Goal: Obtain resource: Download file/media

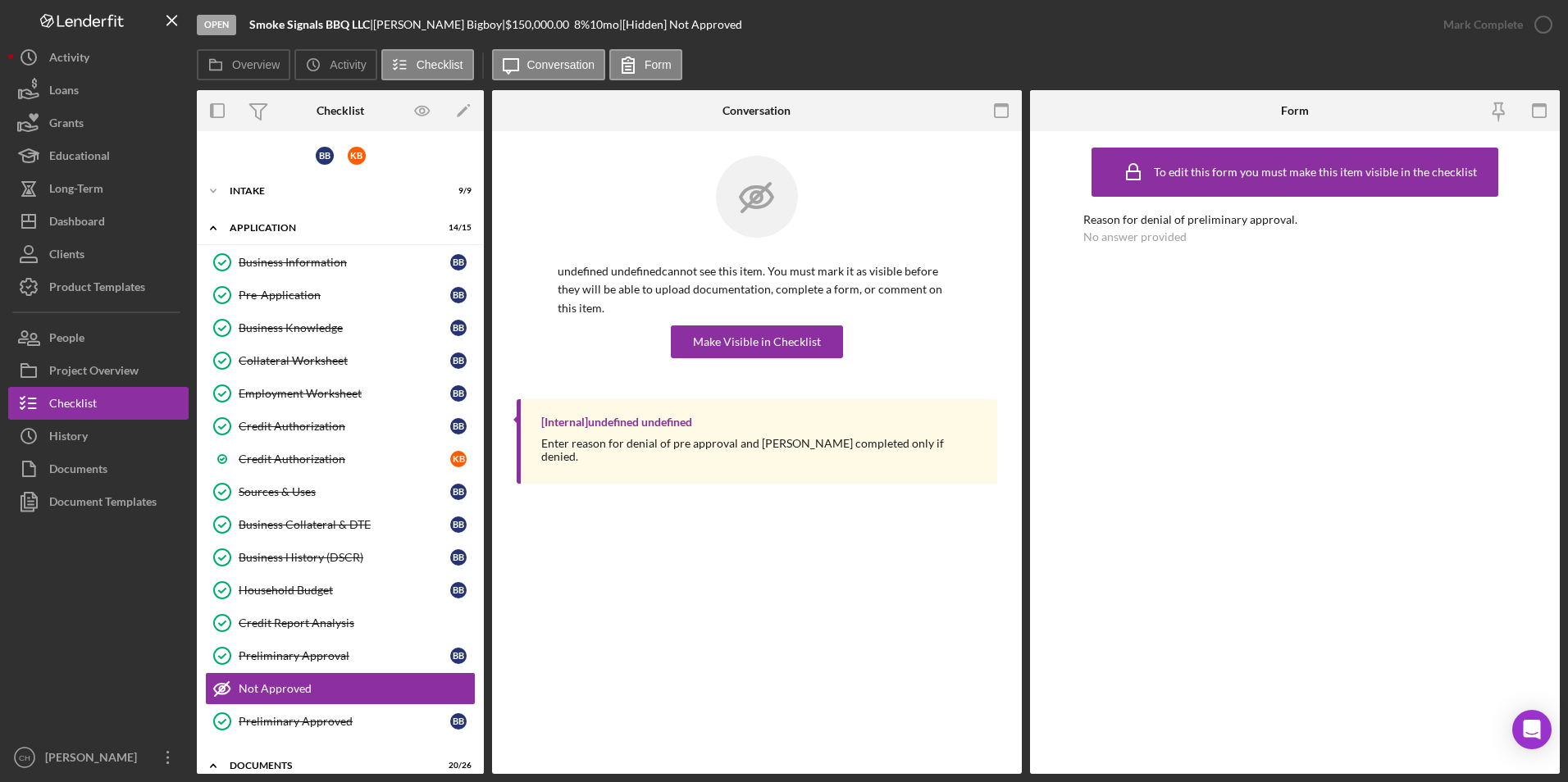
scroll to position [337, 0]
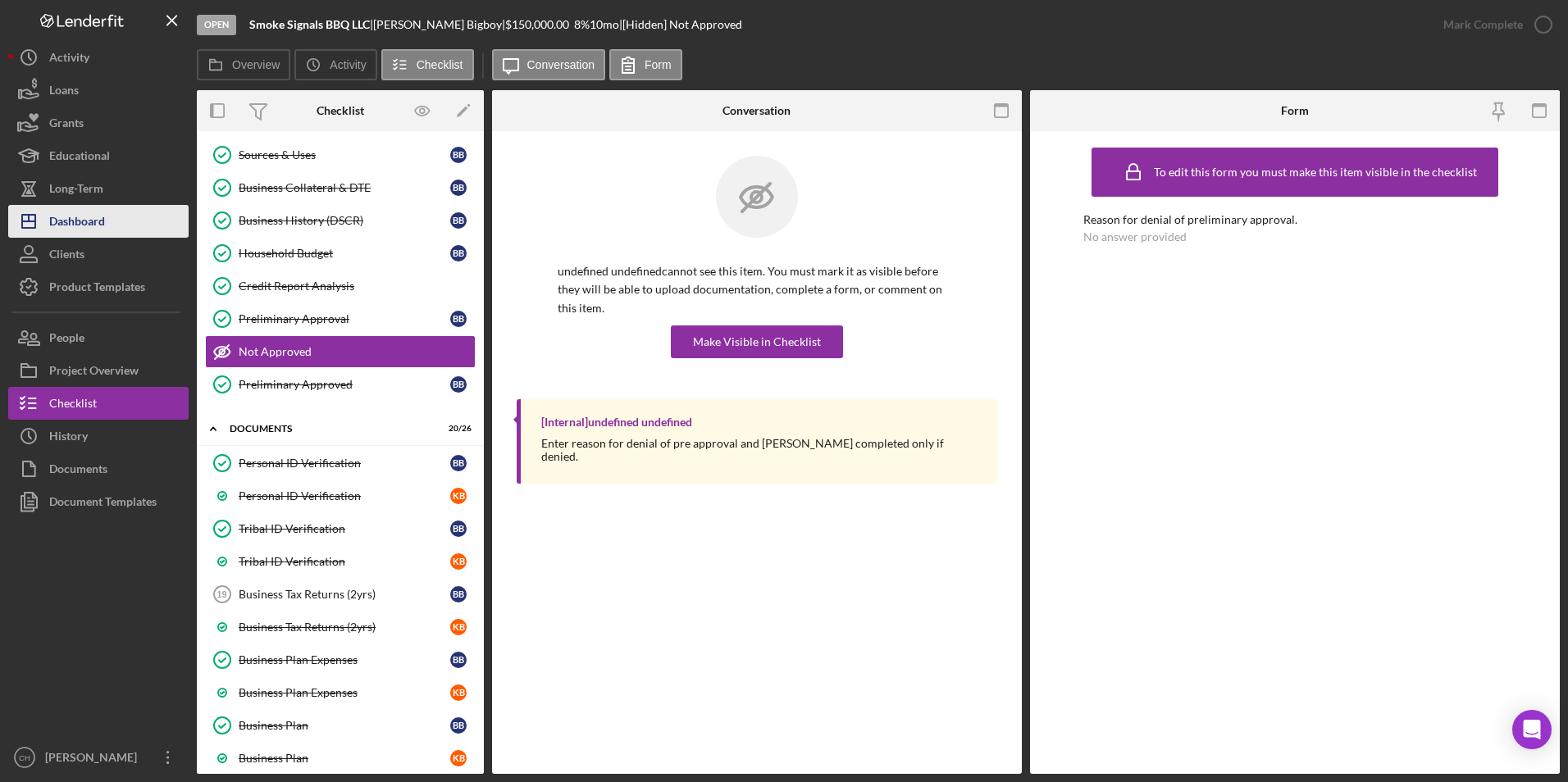
click at [82, 209] on div "Dashboard" at bounding box center [77, 224] width 56 height 37
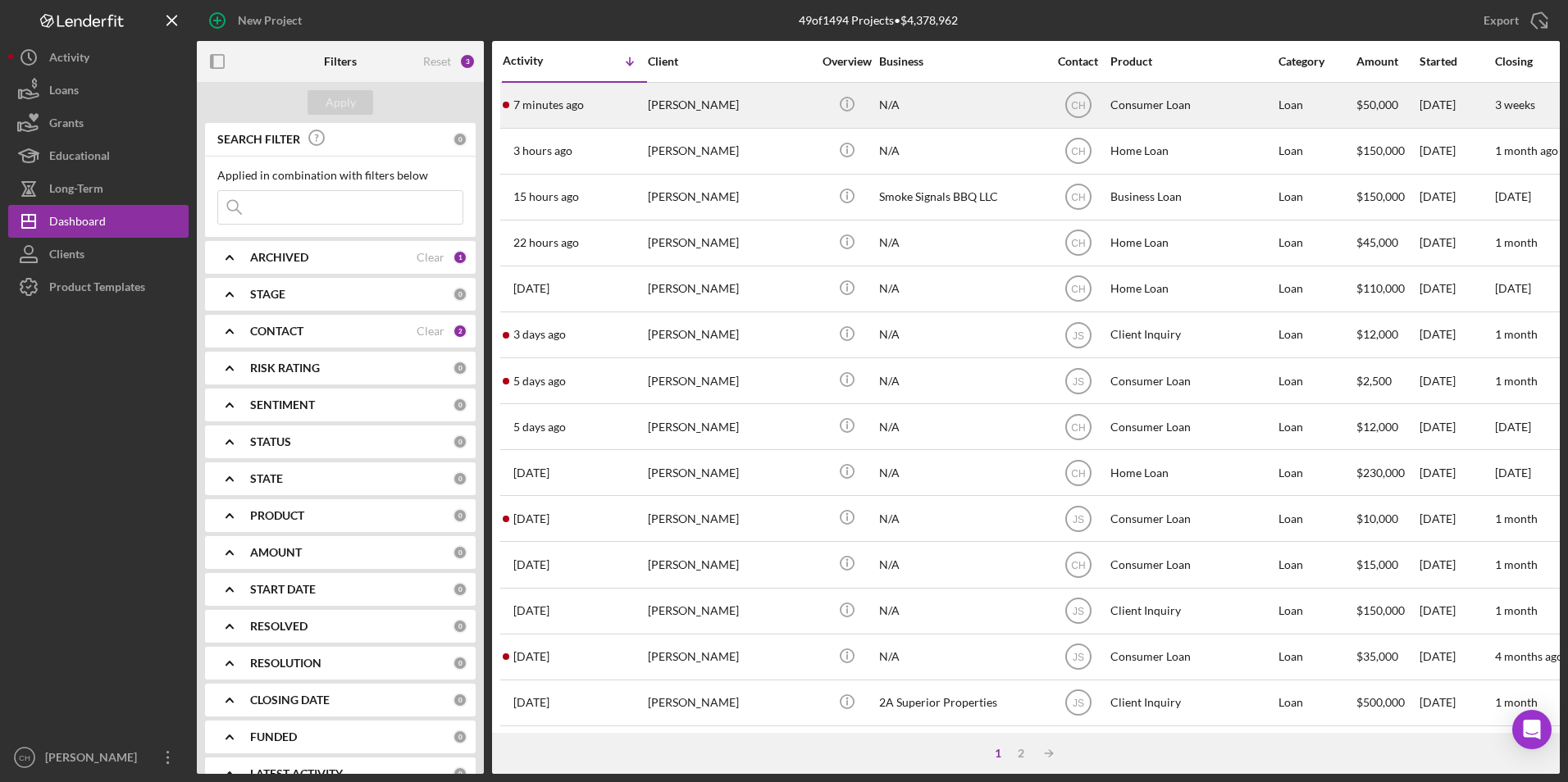
click at [670, 108] on div "[PERSON_NAME]" at bounding box center [729, 105] width 164 height 44
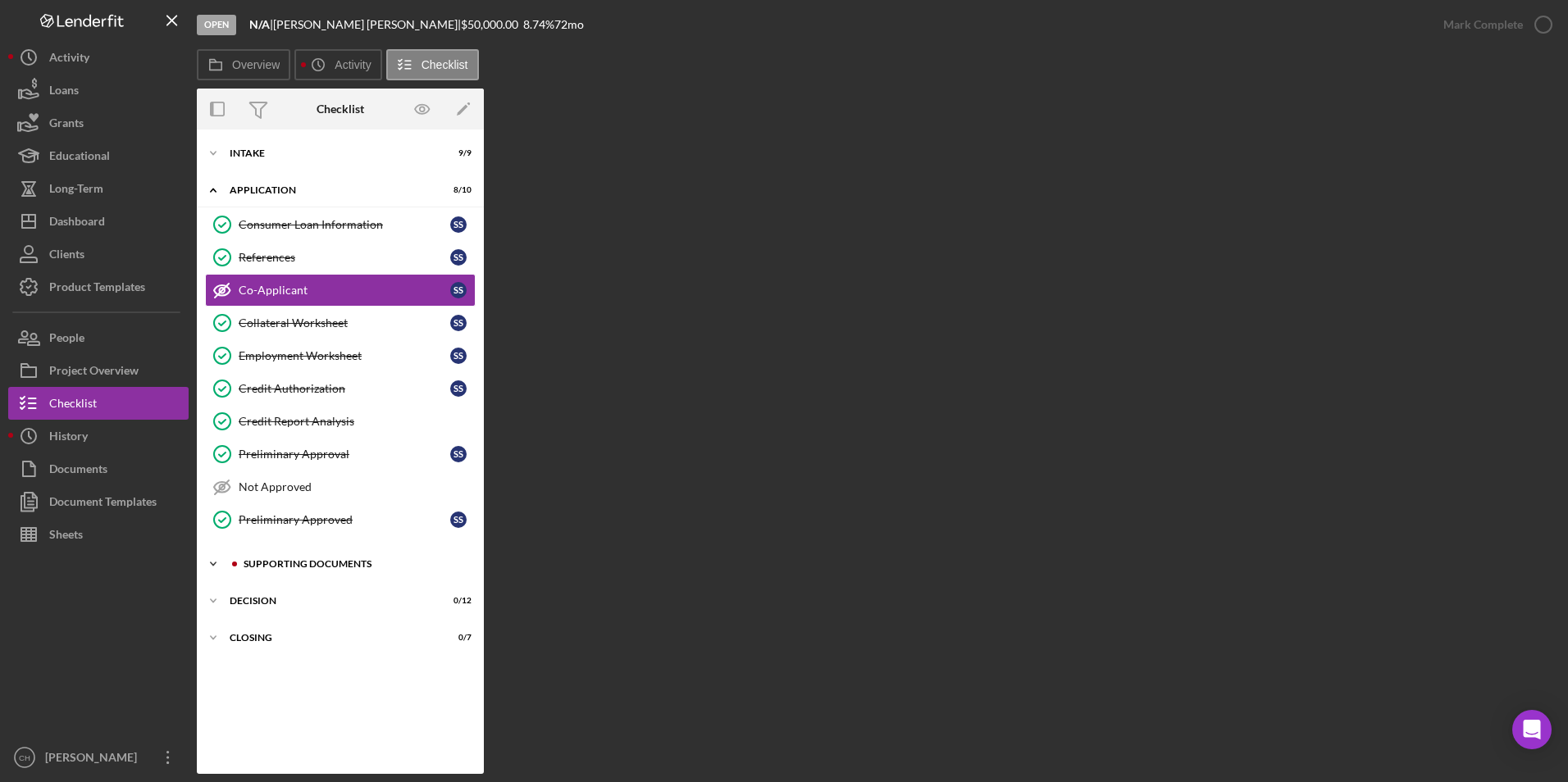
click at [289, 561] on div "Supporting Documents" at bounding box center [353, 564] width 220 height 10
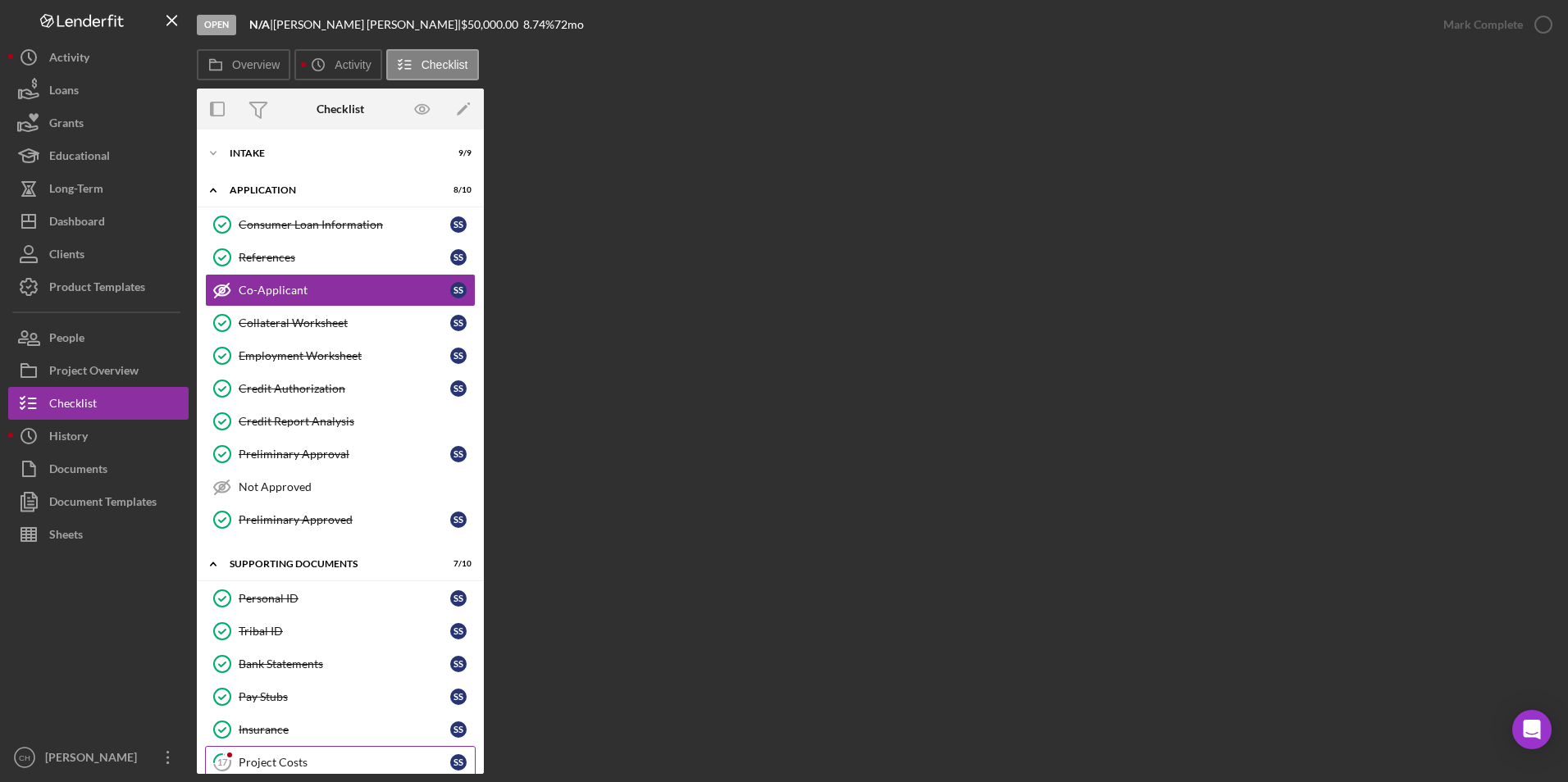
click at [280, 749] on link "17 Project Costs S S" at bounding box center [341, 762] width 271 height 33
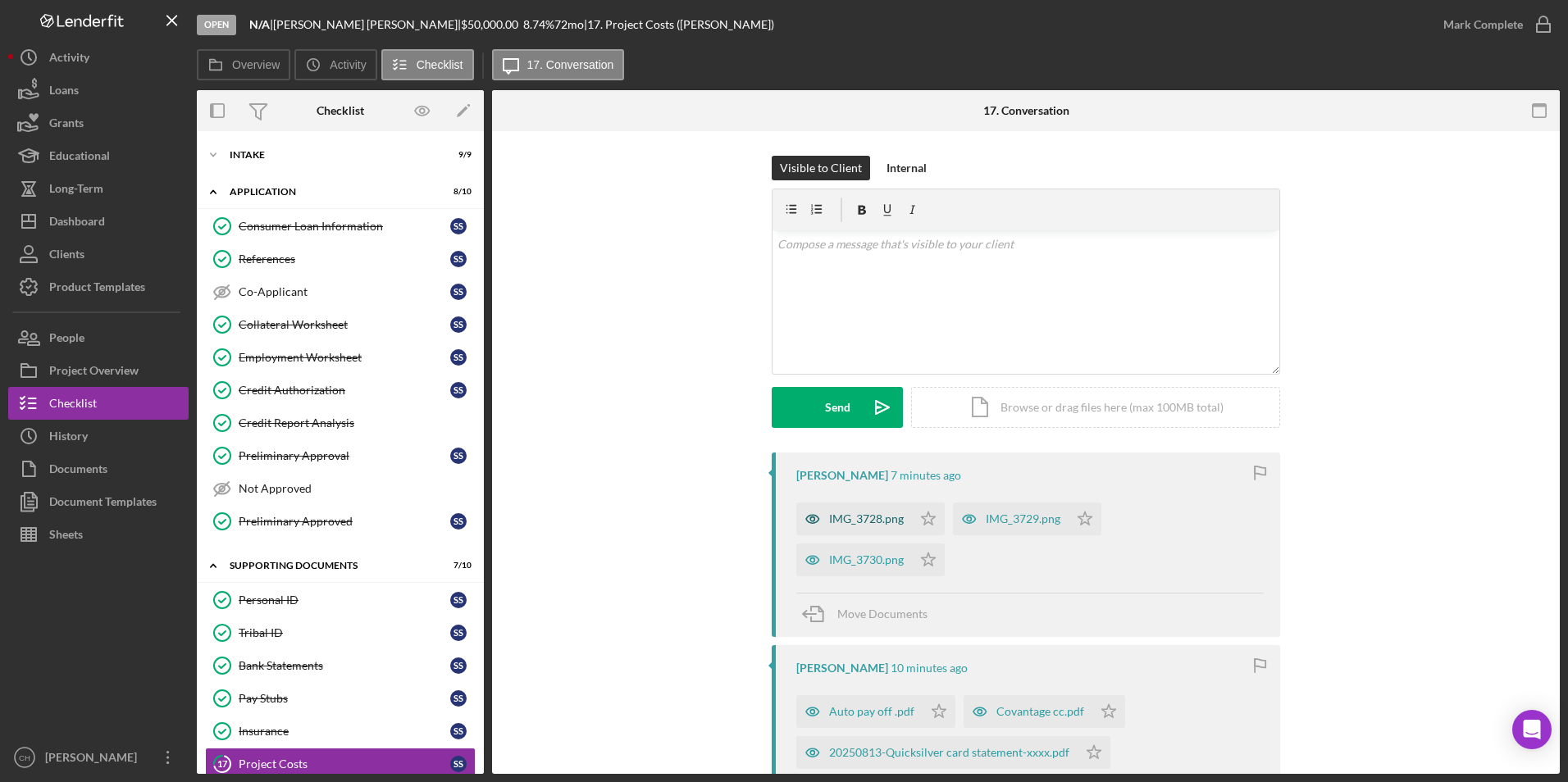
click at [855, 519] on div "IMG_3728.png" at bounding box center [866, 519] width 75 height 13
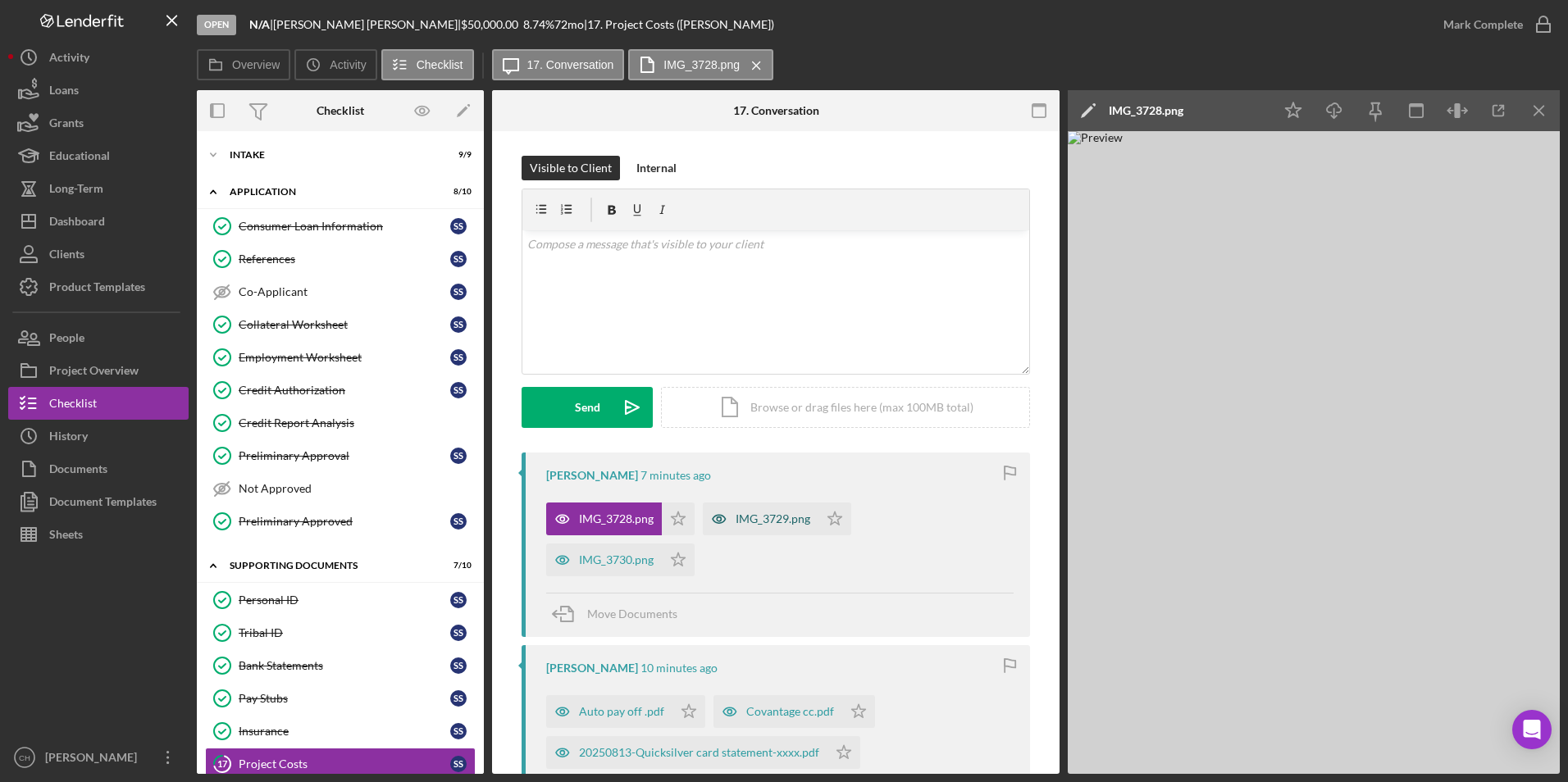
click at [746, 515] on div "IMG_3729.png" at bounding box center [772, 519] width 75 height 13
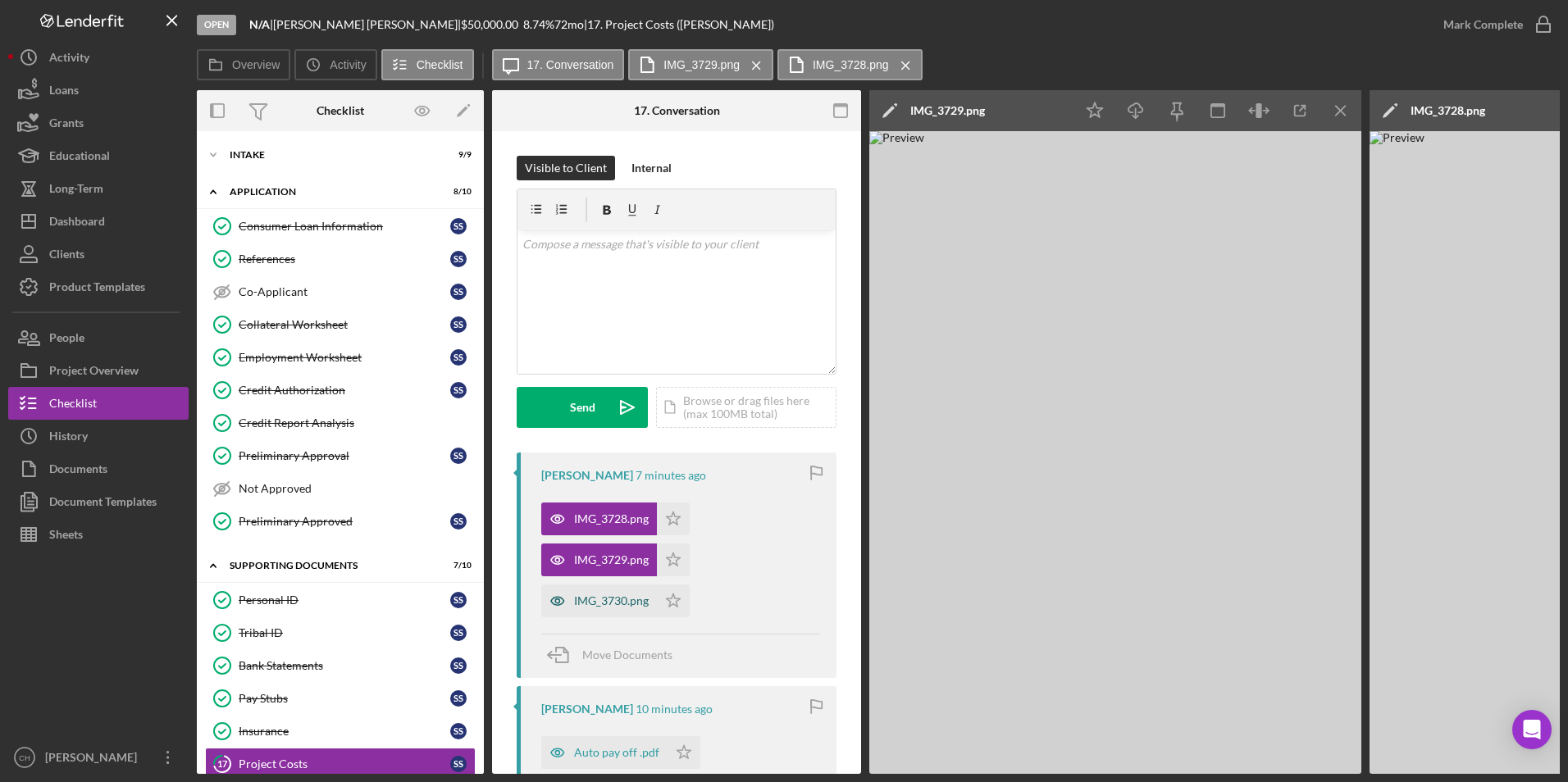
click at [625, 589] on div "IMG_3730.png" at bounding box center [598, 600] width 115 height 33
click at [613, 755] on div "Auto pay off .pdf" at bounding box center [616, 753] width 85 height 13
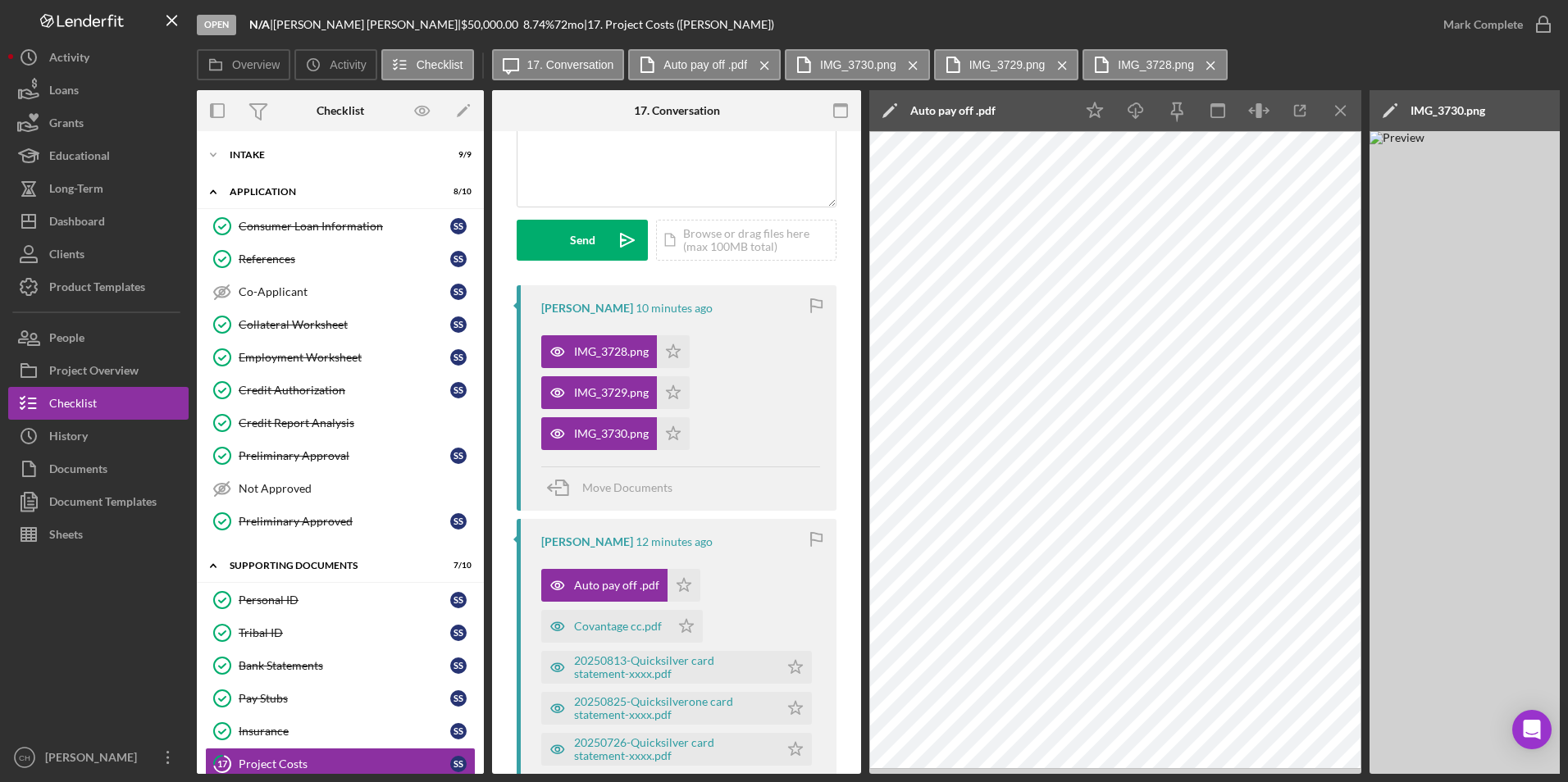
scroll to position [246, 0]
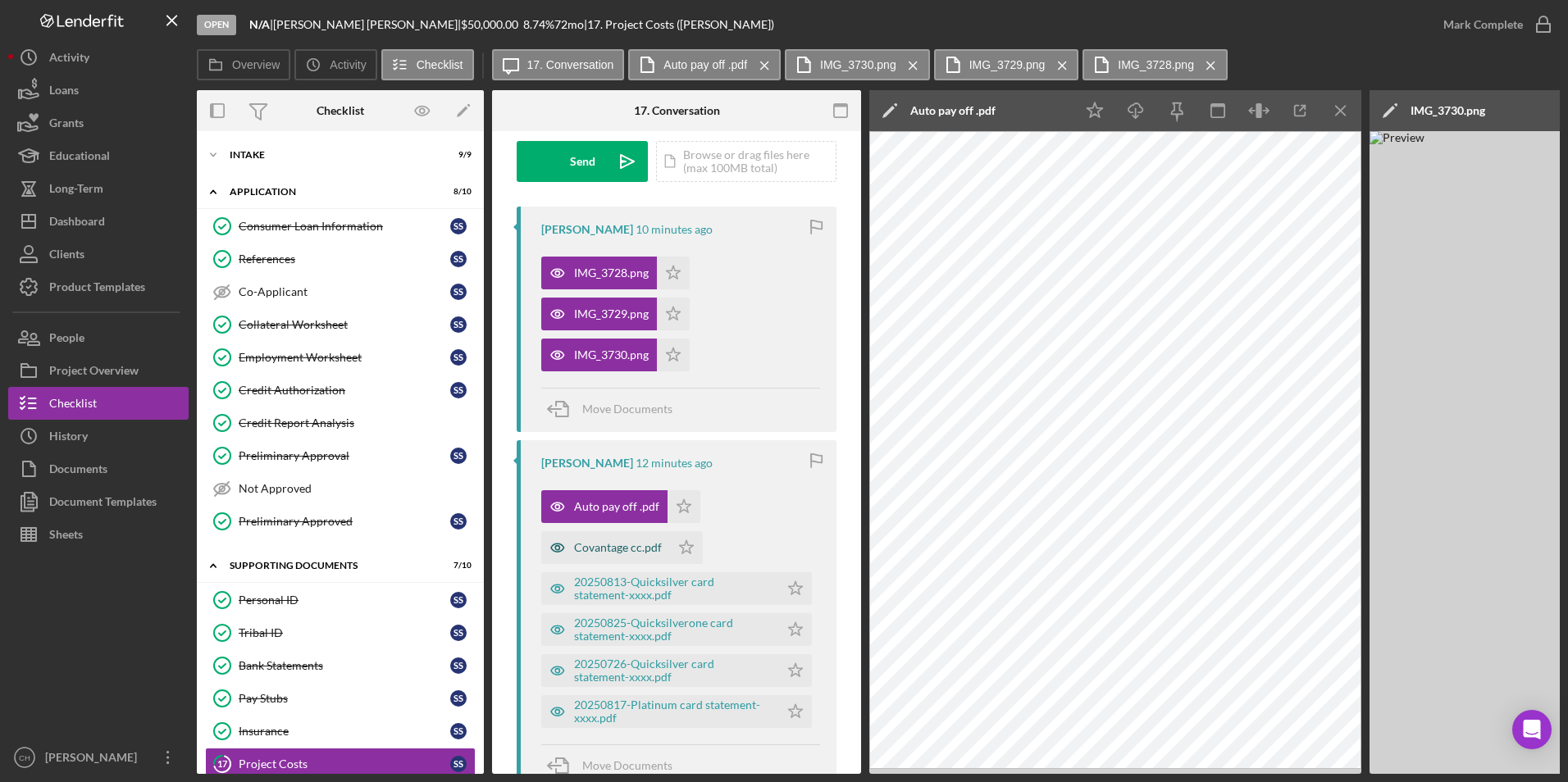
click at [634, 553] on div "Covantage cc.pdf" at bounding box center [617, 547] width 87 height 13
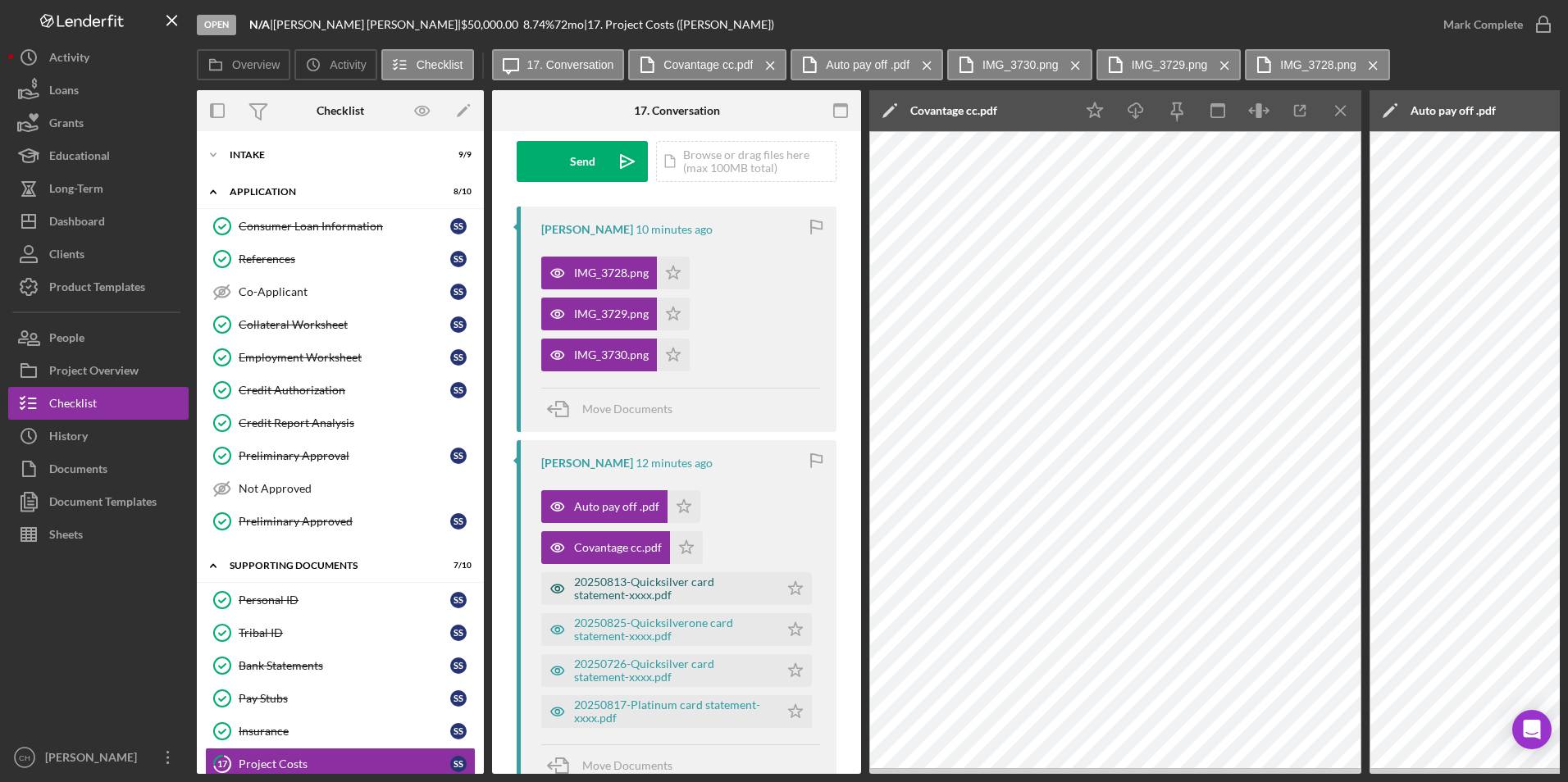
click at [643, 591] on div "20250813-Quicksilver card statement-xxxx.pdf" at bounding box center [672, 588] width 197 height 26
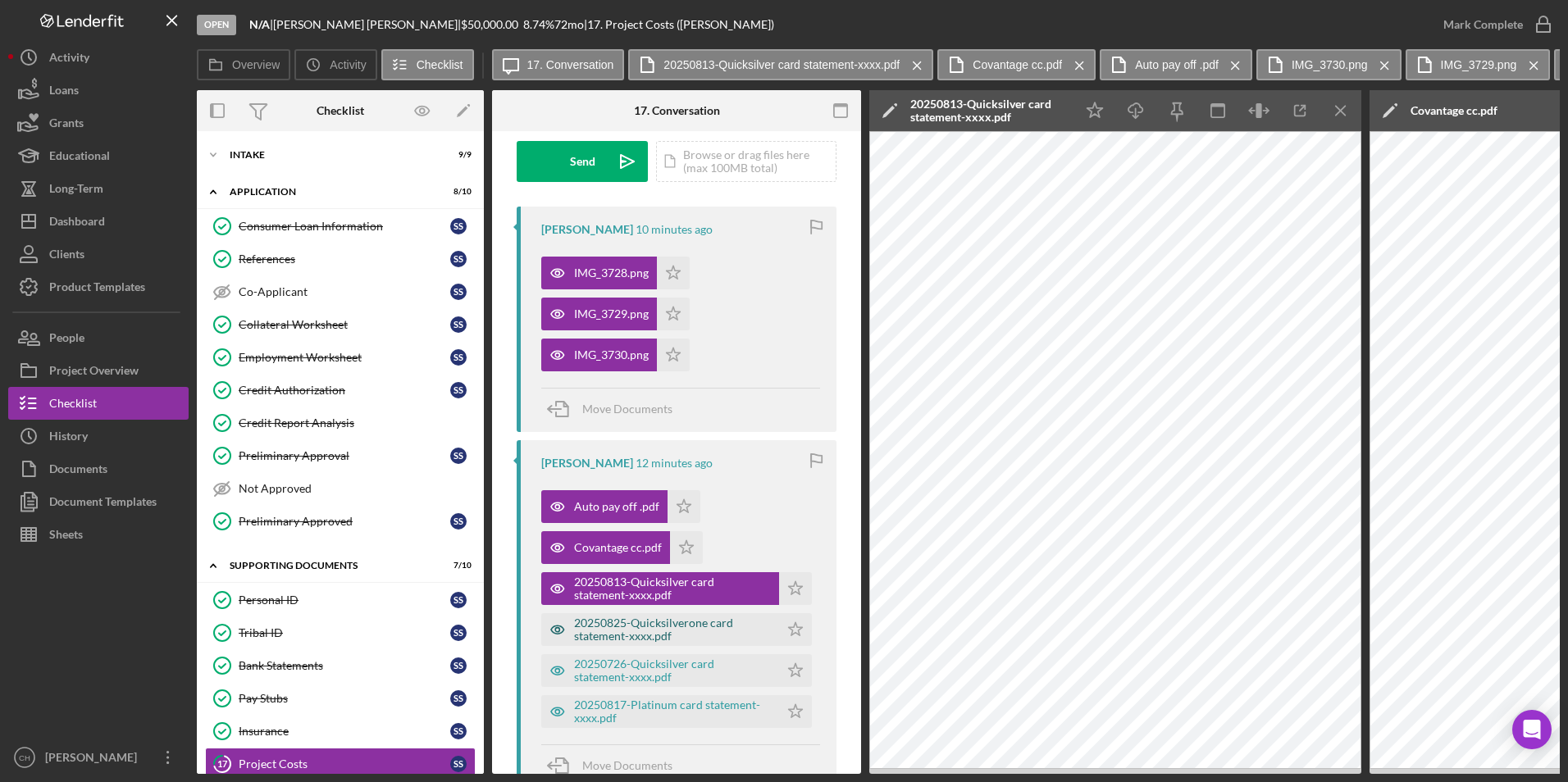
click at [644, 637] on div "20250825-Quicksilverone card statement-xxxx.pdf" at bounding box center [672, 629] width 197 height 26
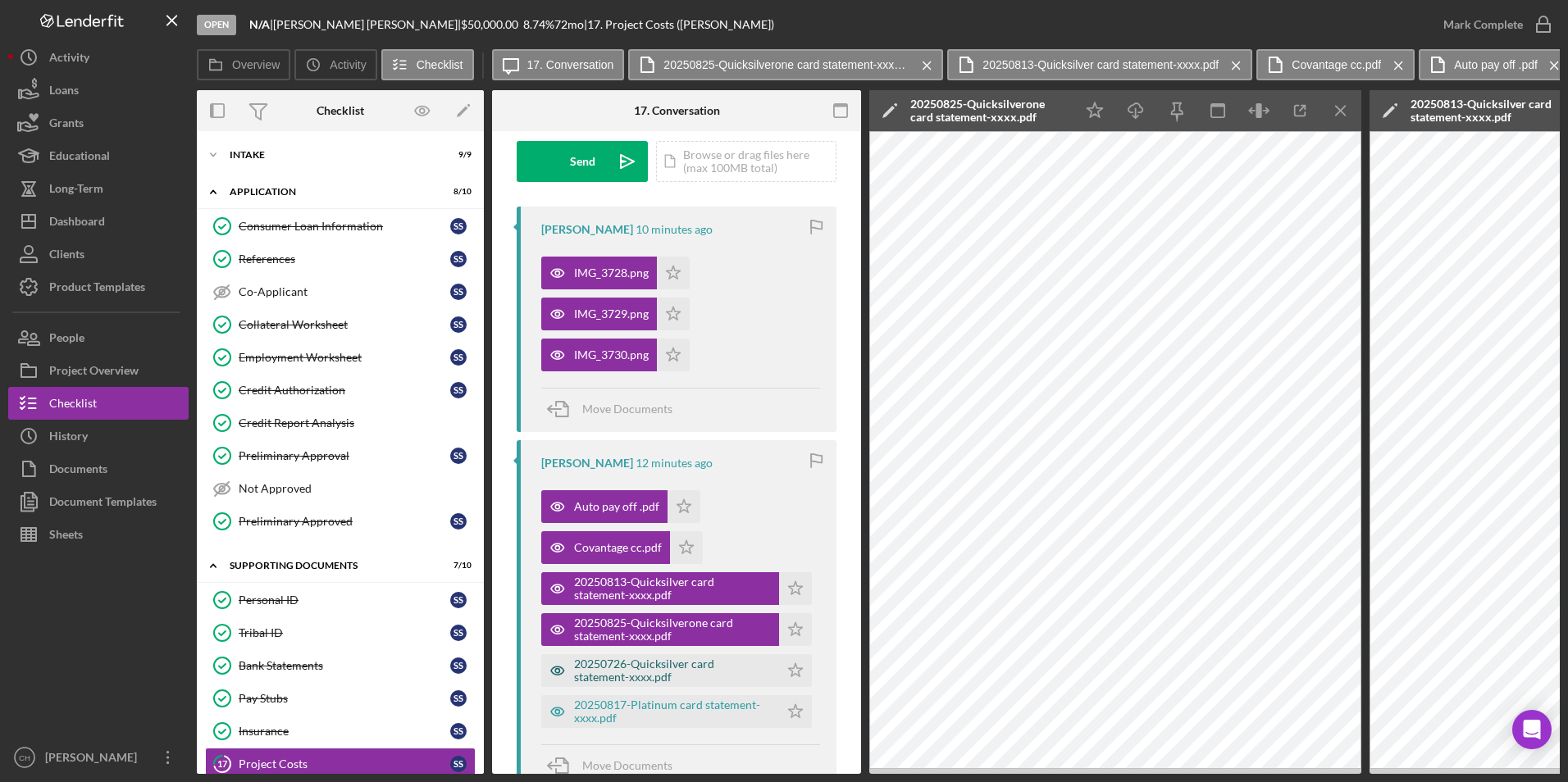
click at [635, 674] on div "20250726-Quicksilver card statement-xxxx.pdf" at bounding box center [672, 670] width 197 height 26
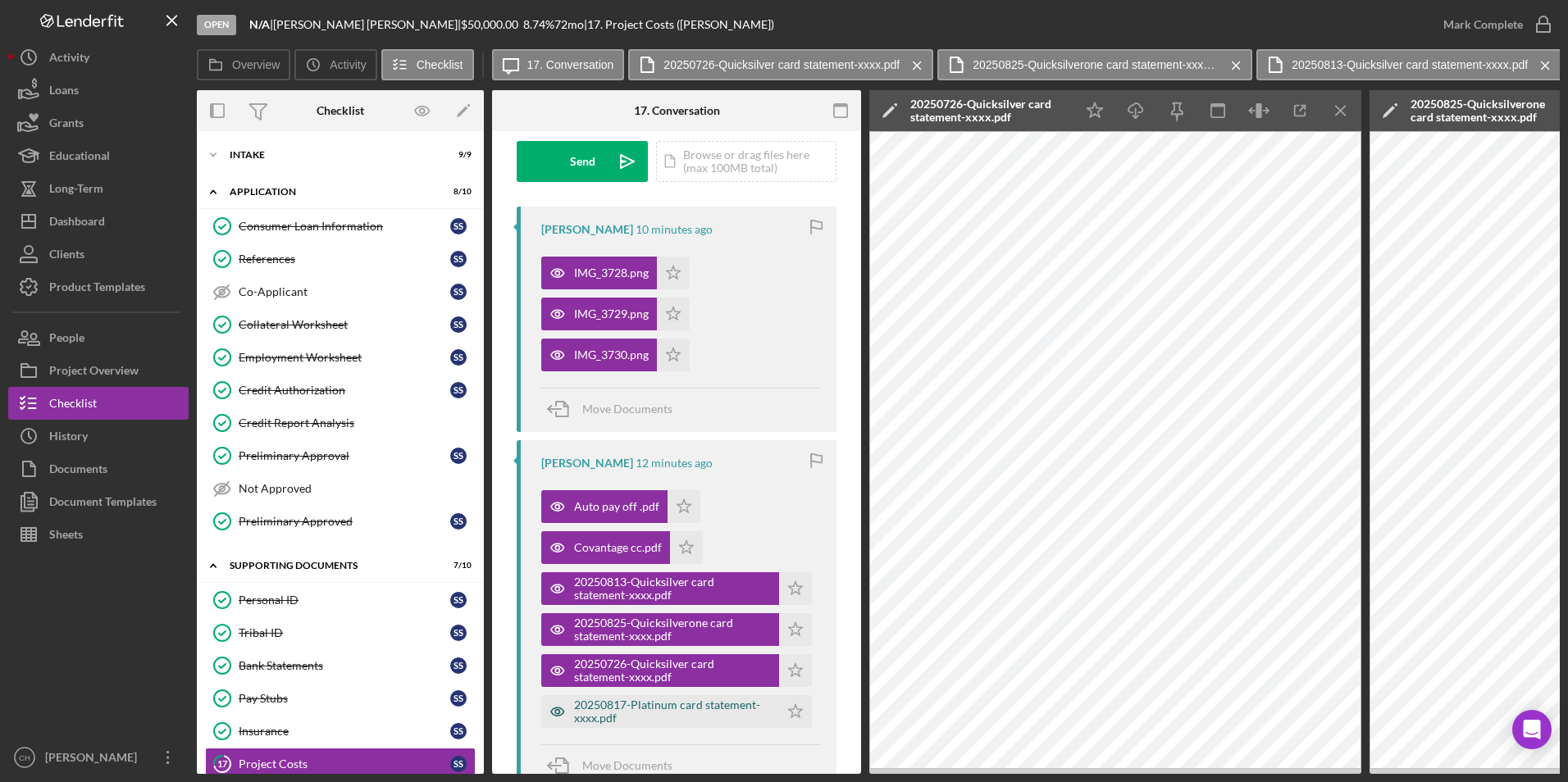
click at [634, 702] on div "20250817-Platinum card statement-xxxx.pdf" at bounding box center [672, 711] width 197 height 26
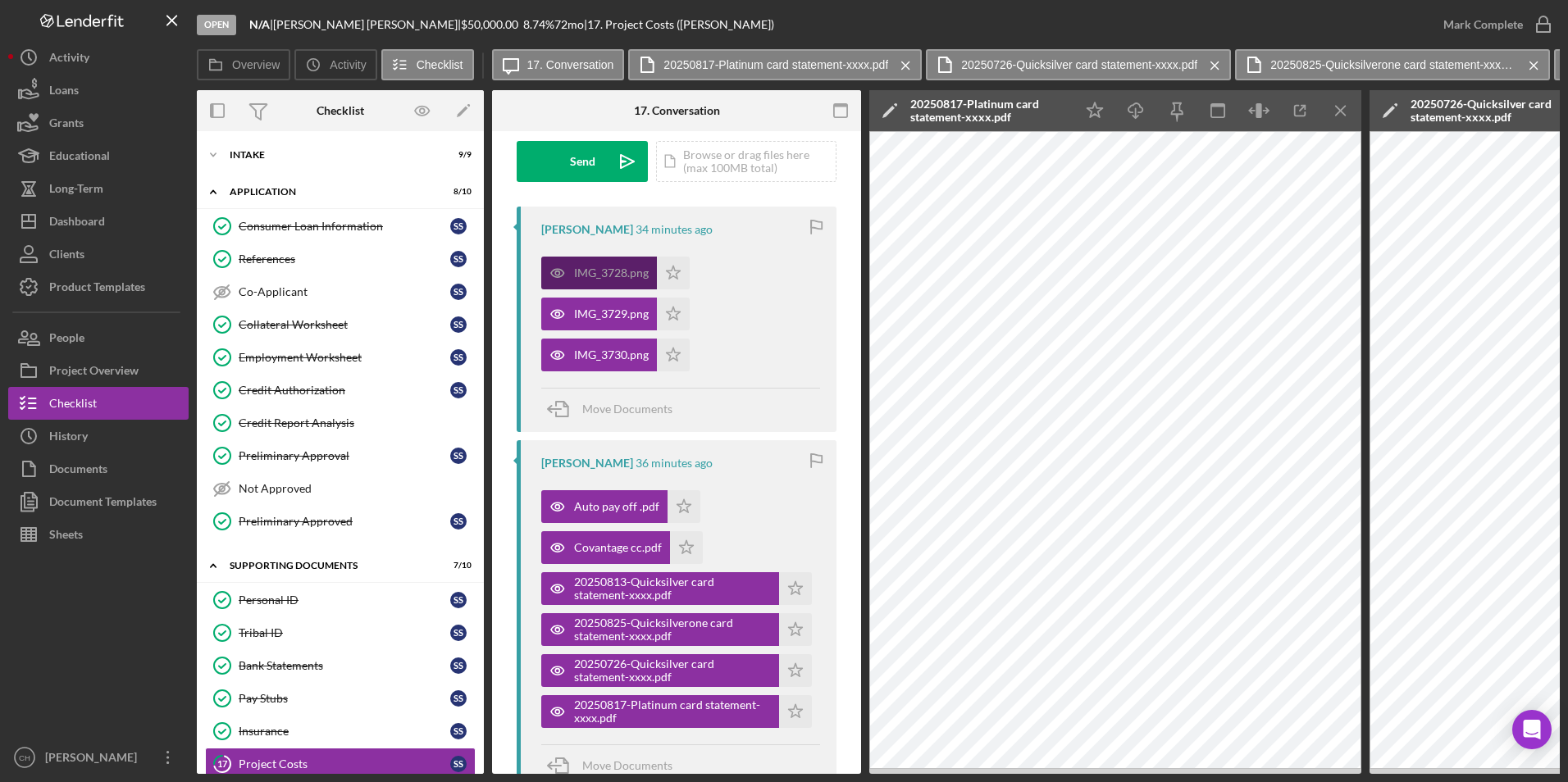
click at [624, 270] on div "IMG_3728.png" at bounding box center [611, 273] width 75 height 13
click at [615, 717] on div "20250817-Platinum card statement-xxxx.pdf" at bounding box center [672, 711] width 197 height 26
click at [1143, 118] on icon "Icon/Download" at bounding box center [1136, 111] width 37 height 37
click at [787, 711] on icon "Icon/Star" at bounding box center [795, 711] width 33 height 33
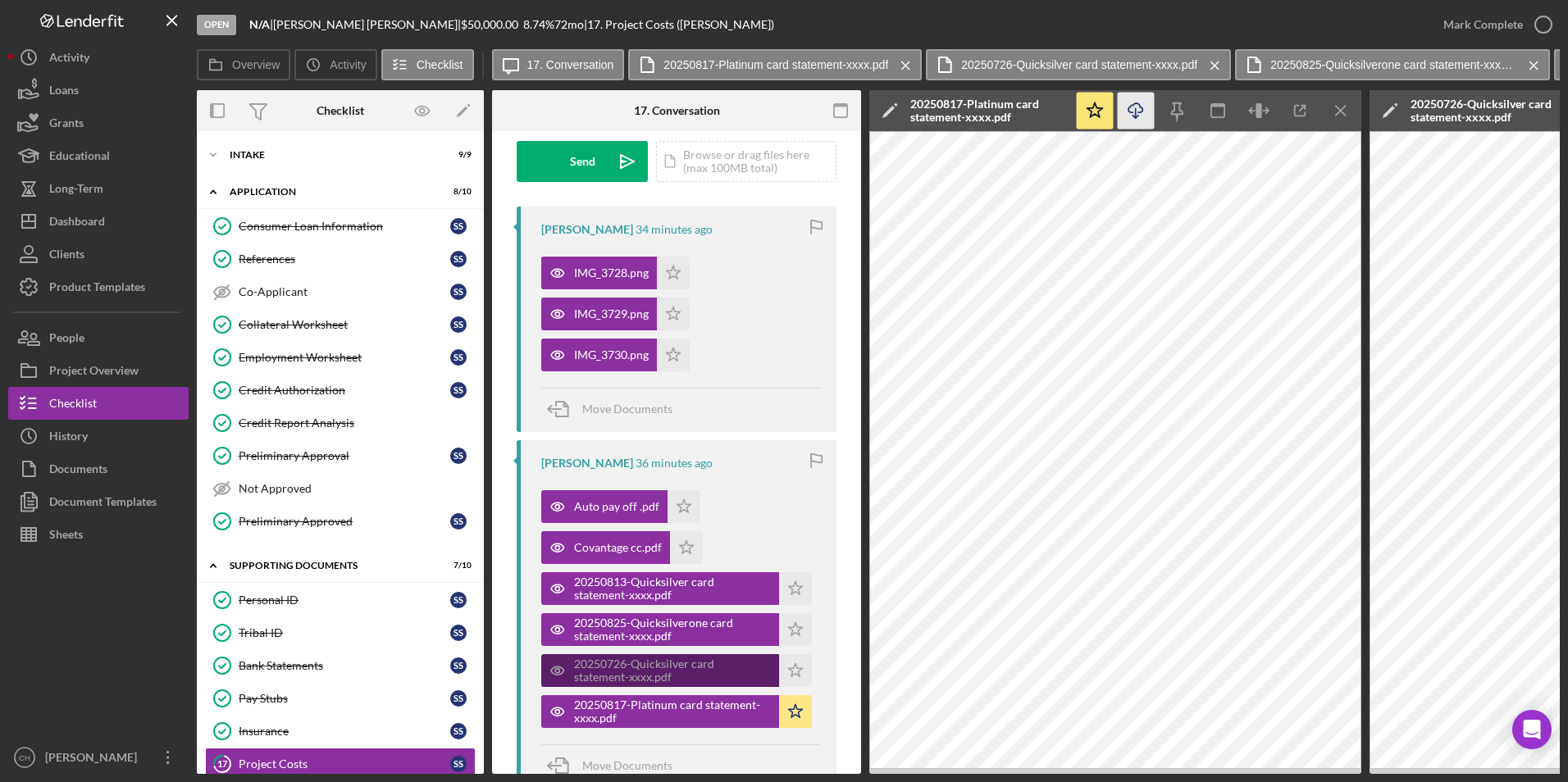
click at [639, 669] on div "20250726-Quicksilver card statement-xxxx.pdf" at bounding box center [672, 670] width 197 height 26
click at [1347, 107] on icon "Icon/Menu Close" at bounding box center [1341, 111] width 37 height 37
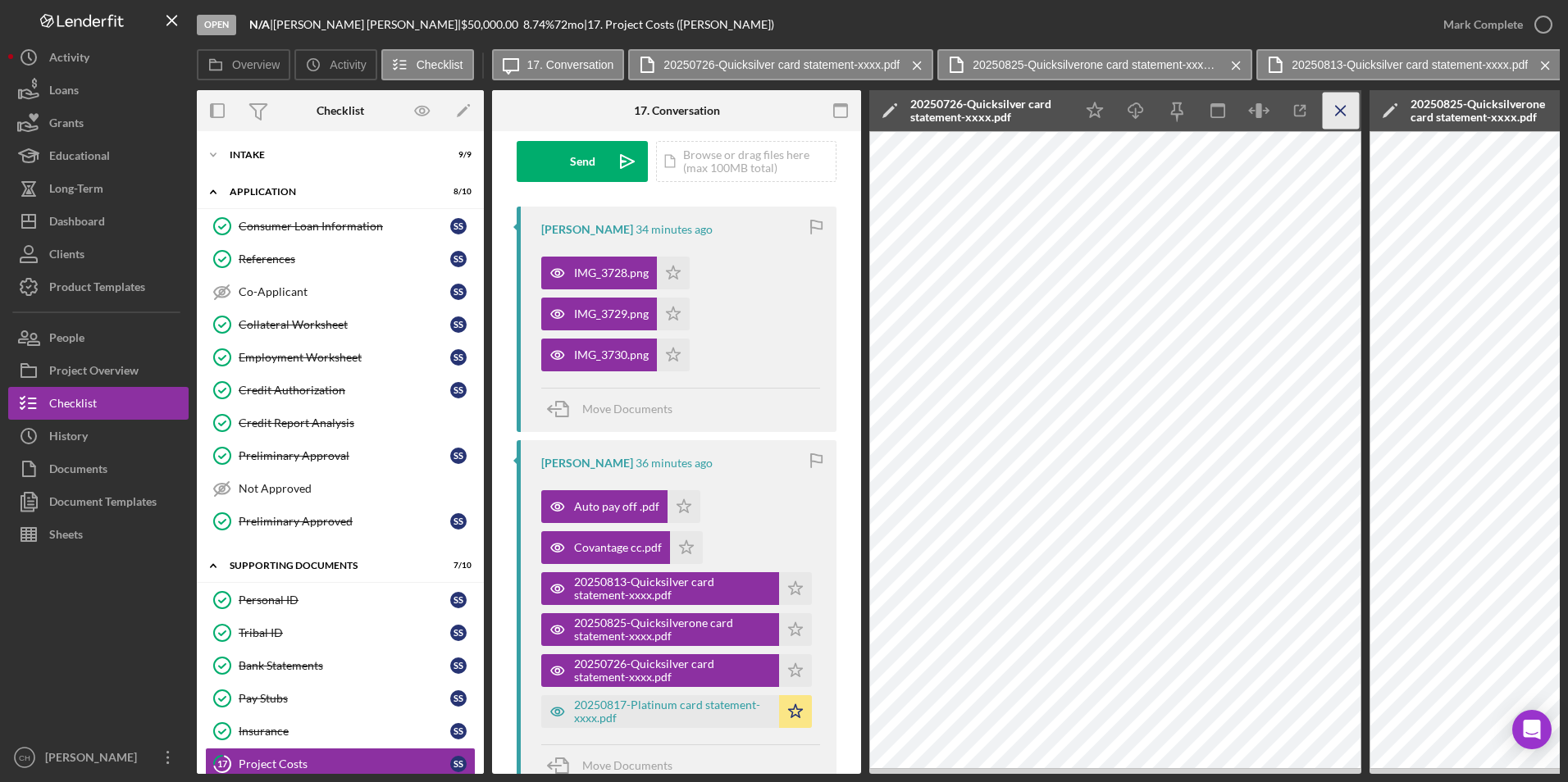
click at [1333, 113] on icon "Icon/Menu Close" at bounding box center [1341, 111] width 37 height 37
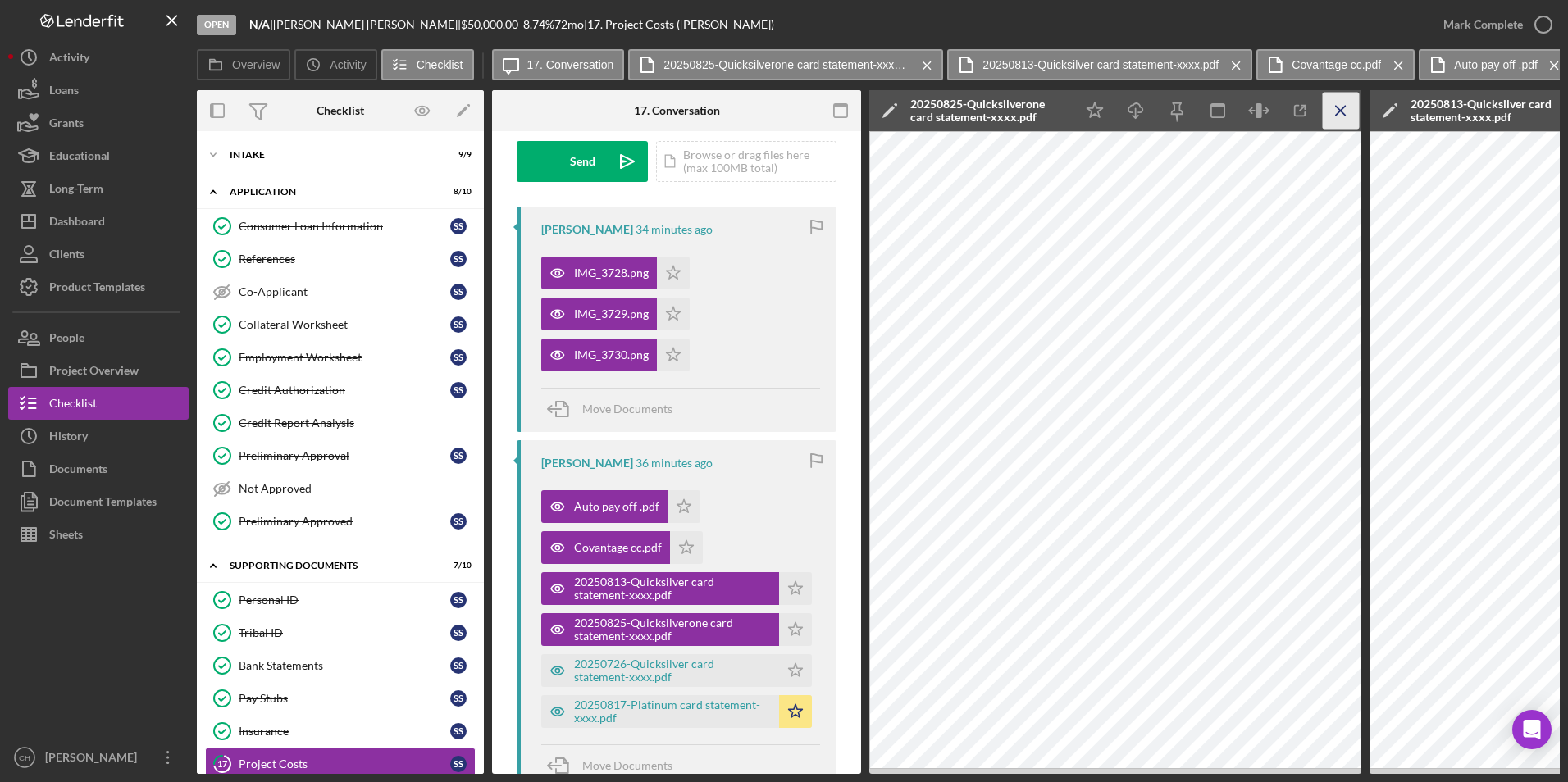
click at [1332, 113] on icon "Icon/Menu Close" at bounding box center [1341, 111] width 37 height 37
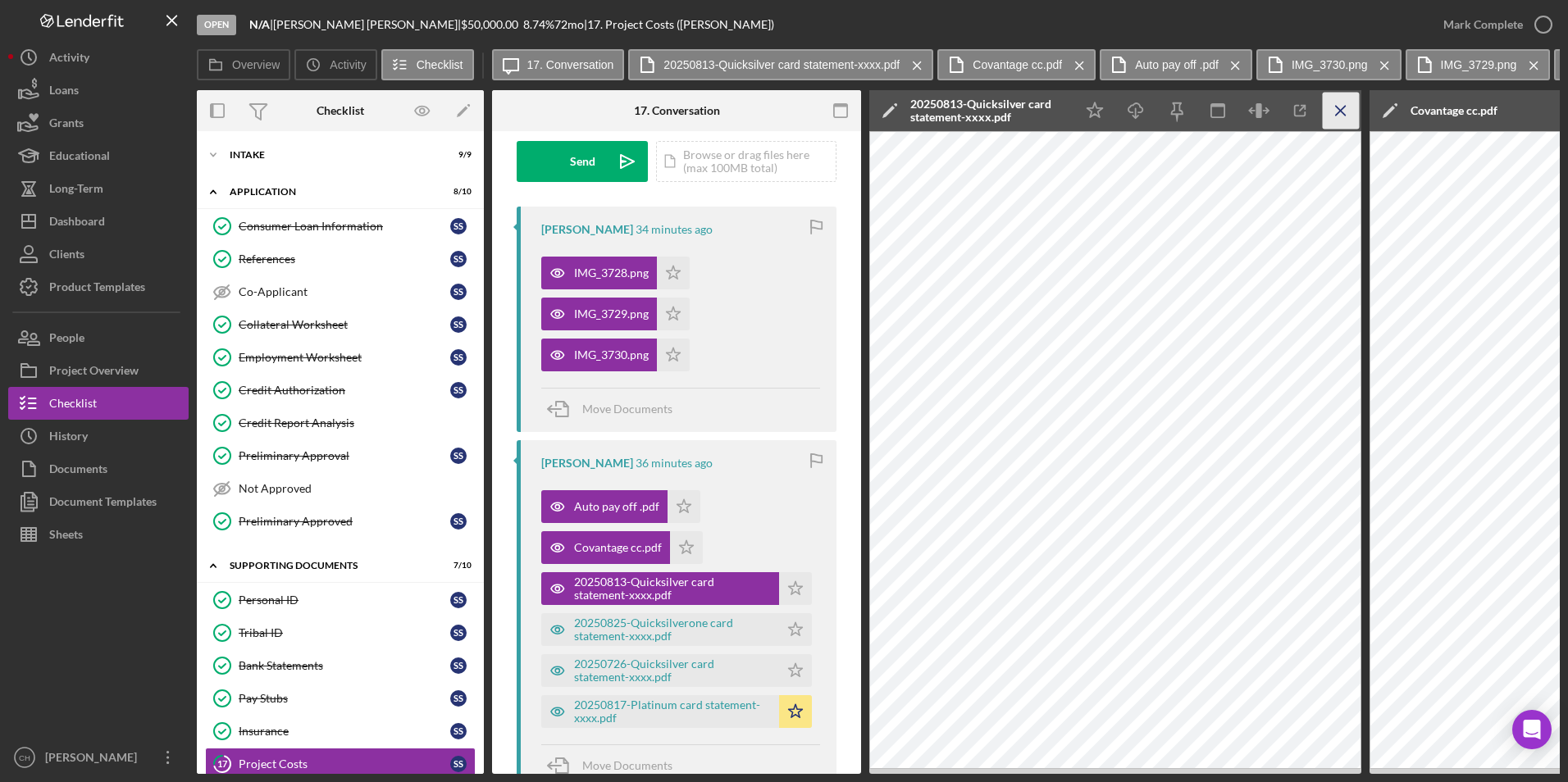
click at [1332, 113] on icon "Icon/Menu Close" at bounding box center [1341, 111] width 37 height 37
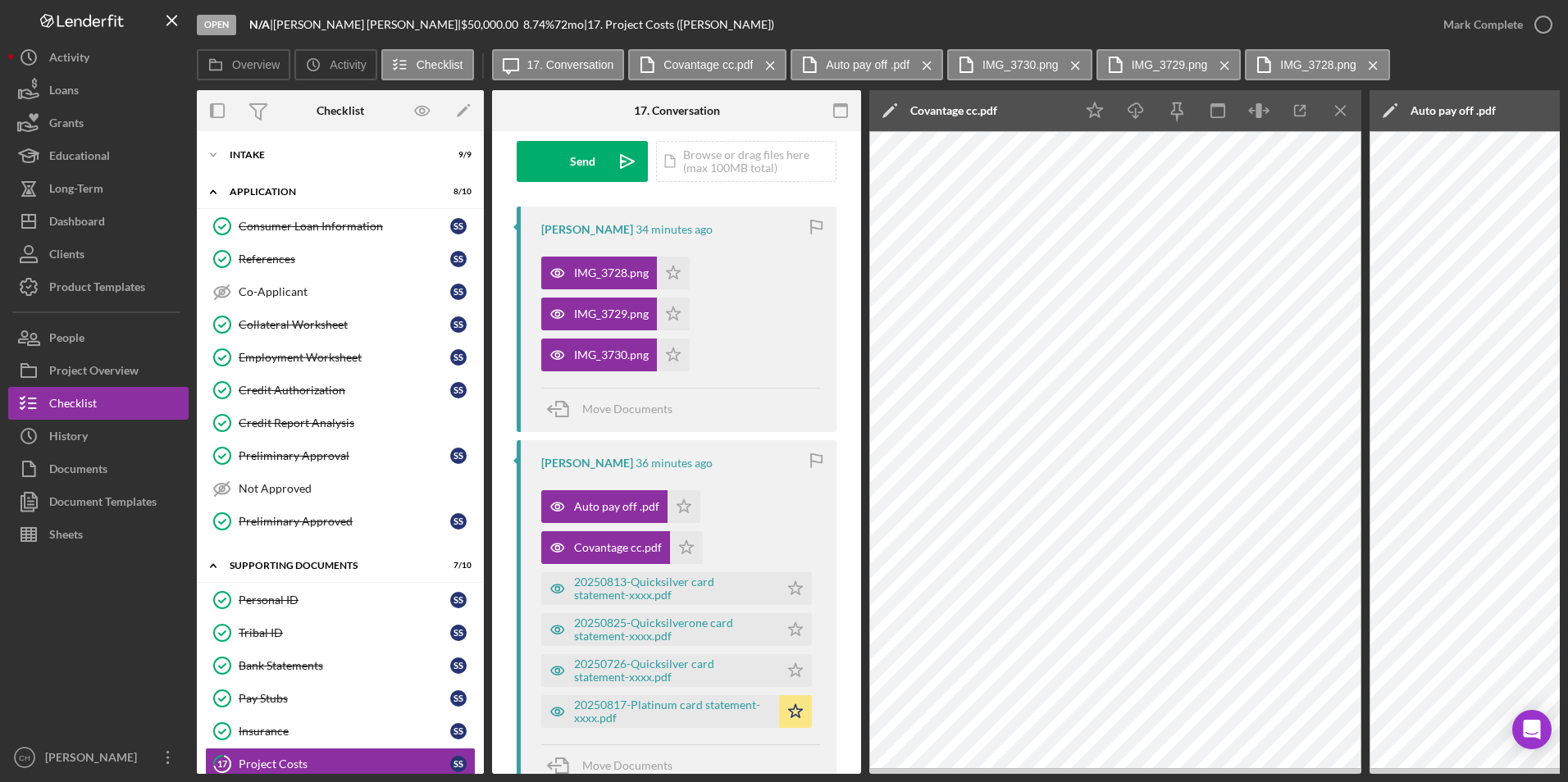
click at [1331, 114] on icon "Icon/Menu Close" at bounding box center [1341, 111] width 37 height 37
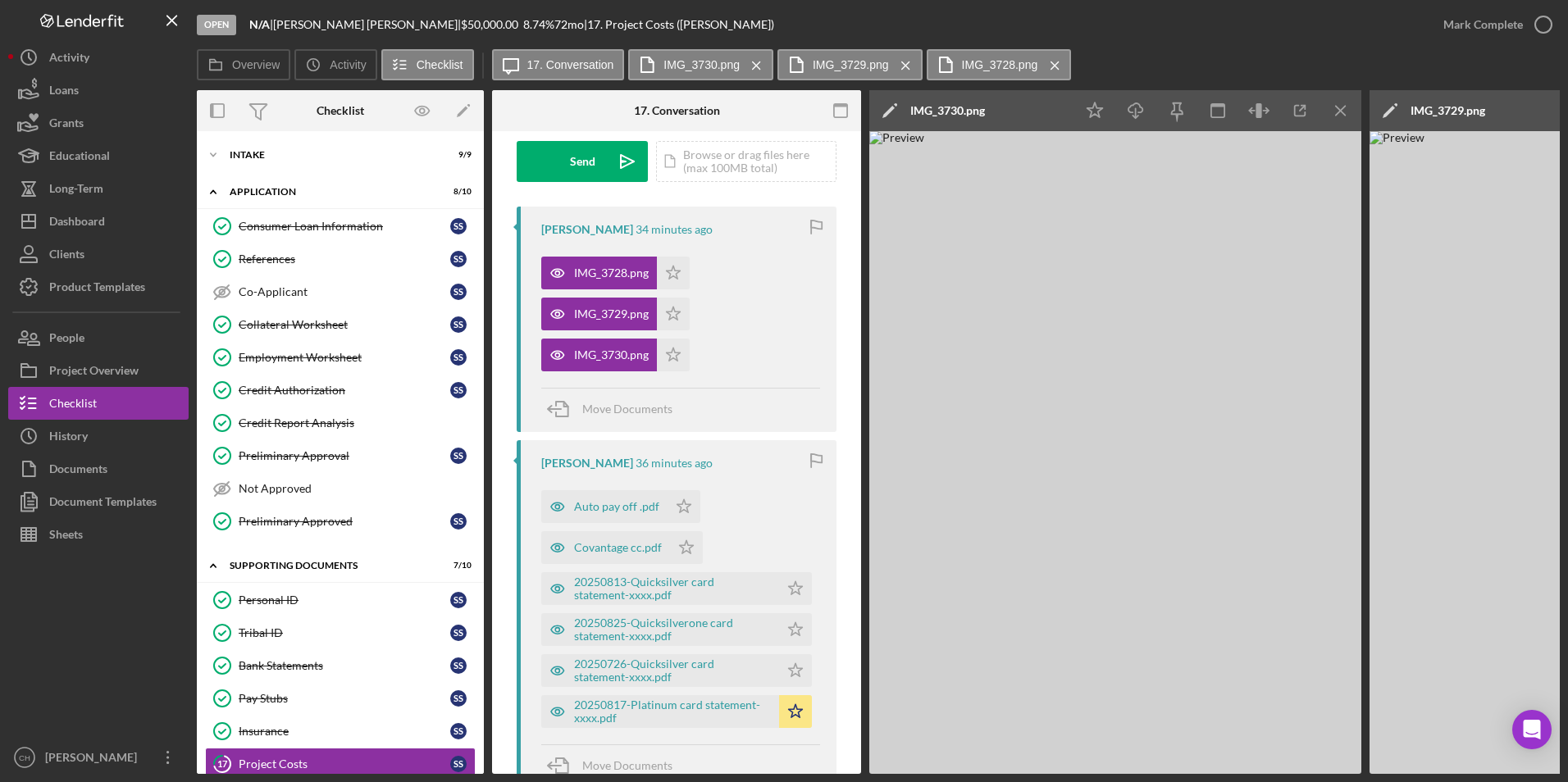
click at [1331, 114] on icon "Icon/Menu Close" at bounding box center [1341, 111] width 37 height 37
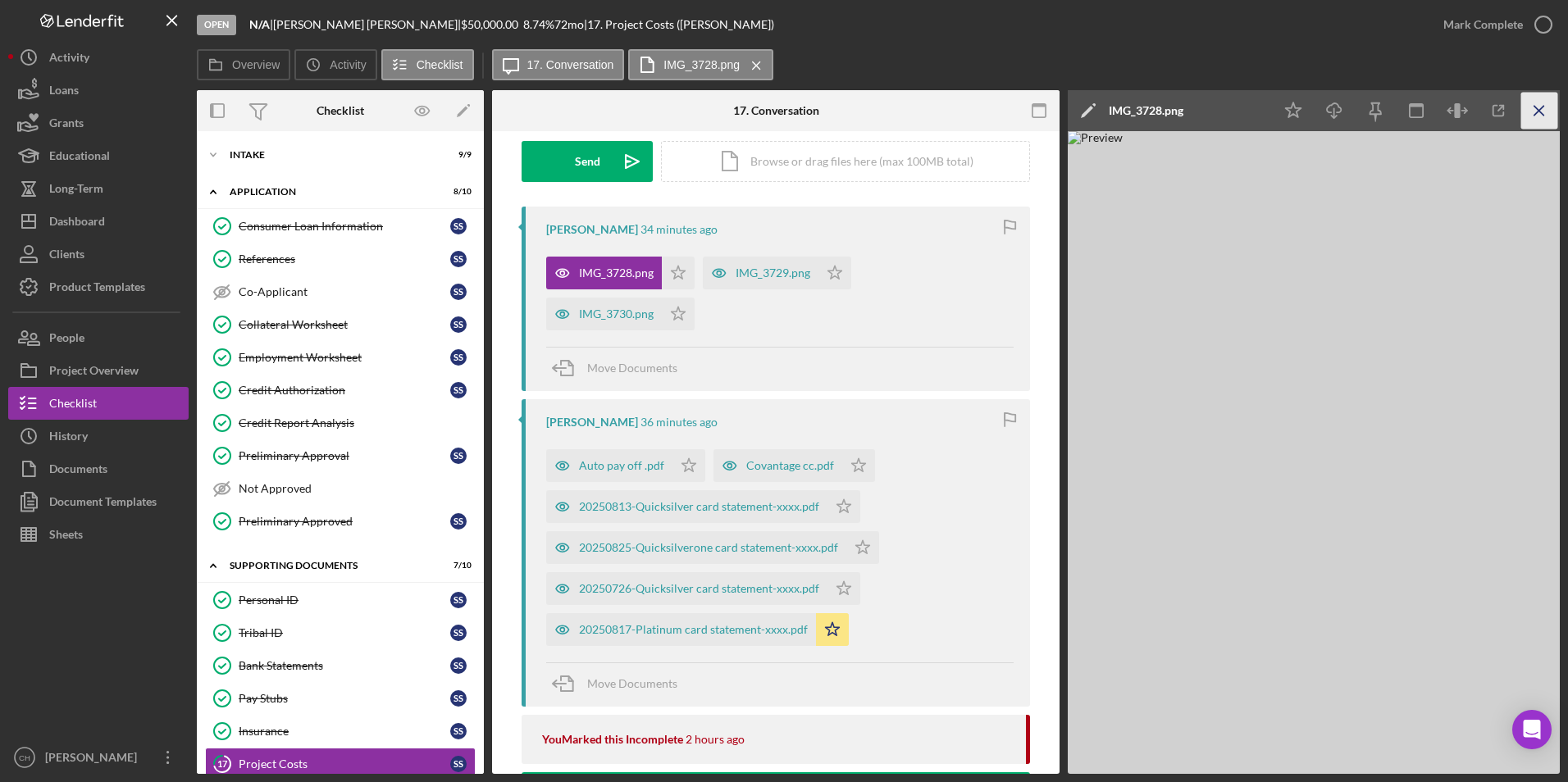
click at [1543, 113] on icon "Icon/Menu Close" at bounding box center [1539, 111] width 37 height 37
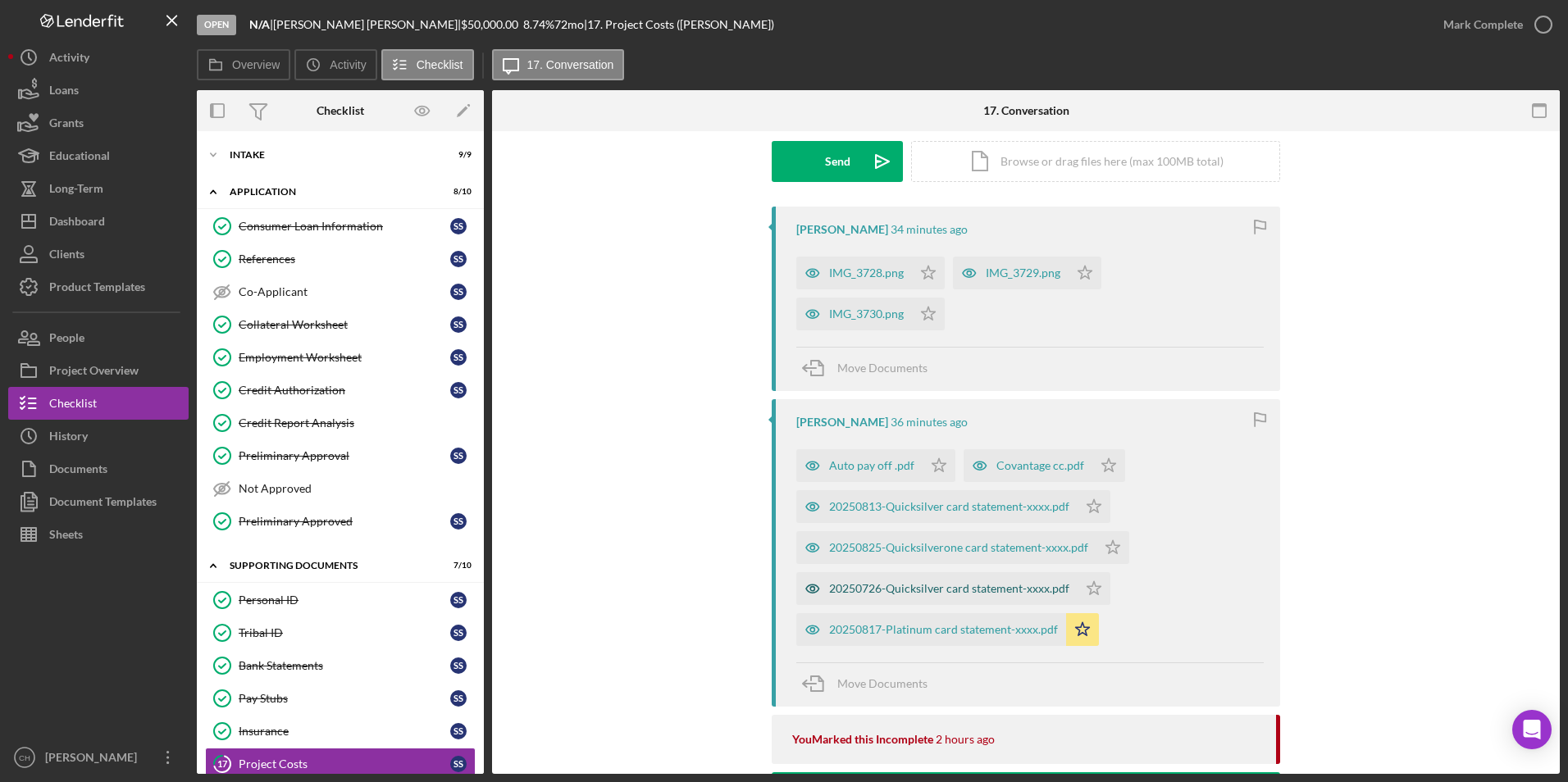
click at [917, 595] on div "20250726-Quicksilver card statement-xxxx.pdf" at bounding box center [950, 589] width 241 height 13
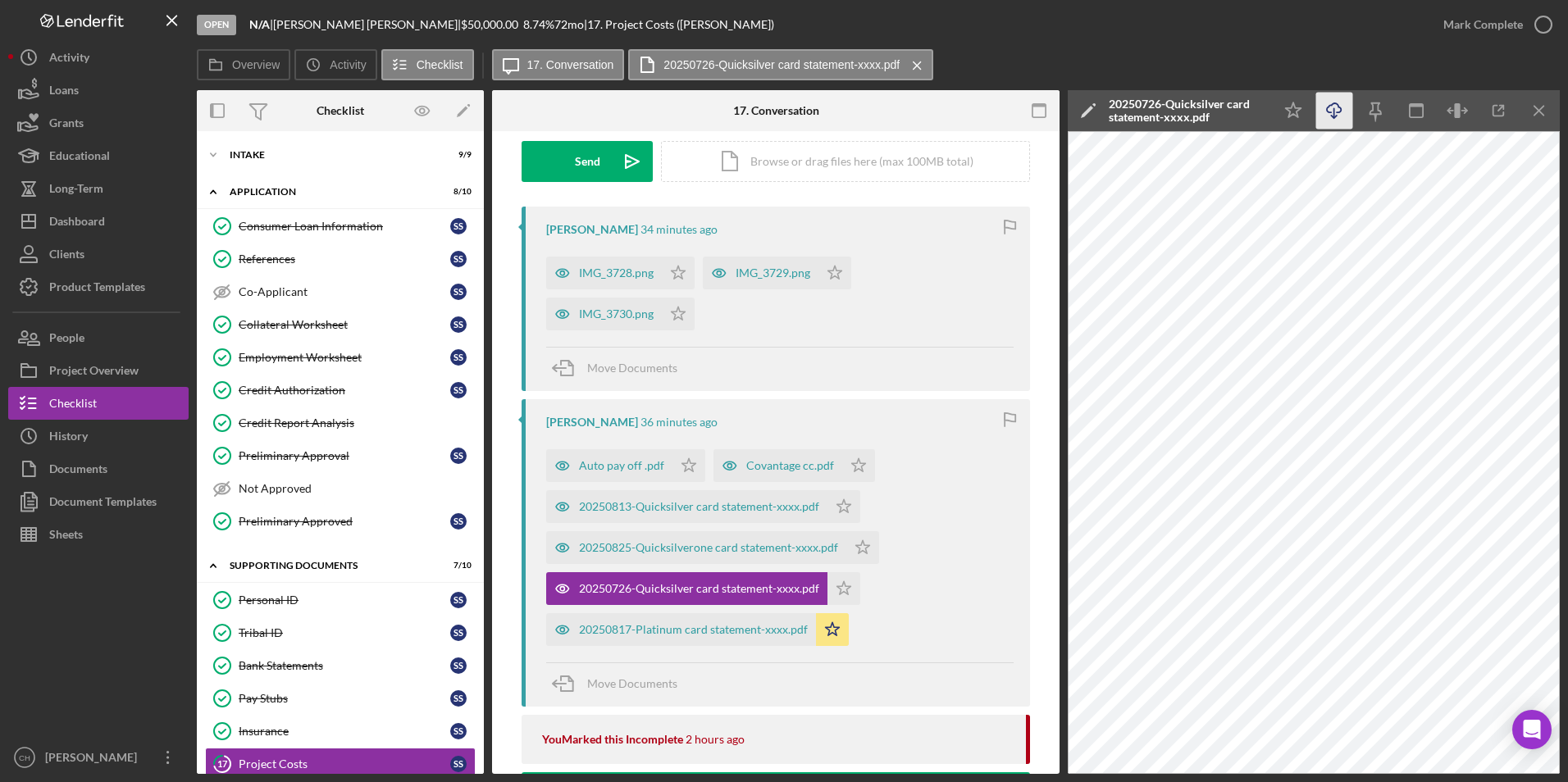
click at [1338, 119] on icon "Icon/Download" at bounding box center [1335, 111] width 37 height 37
click at [850, 584] on icon "Icon/Star" at bounding box center [844, 588] width 33 height 33
click at [745, 549] on div "20250825-Quicksilverone card statement-xxxx.pdf" at bounding box center [708, 547] width 259 height 13
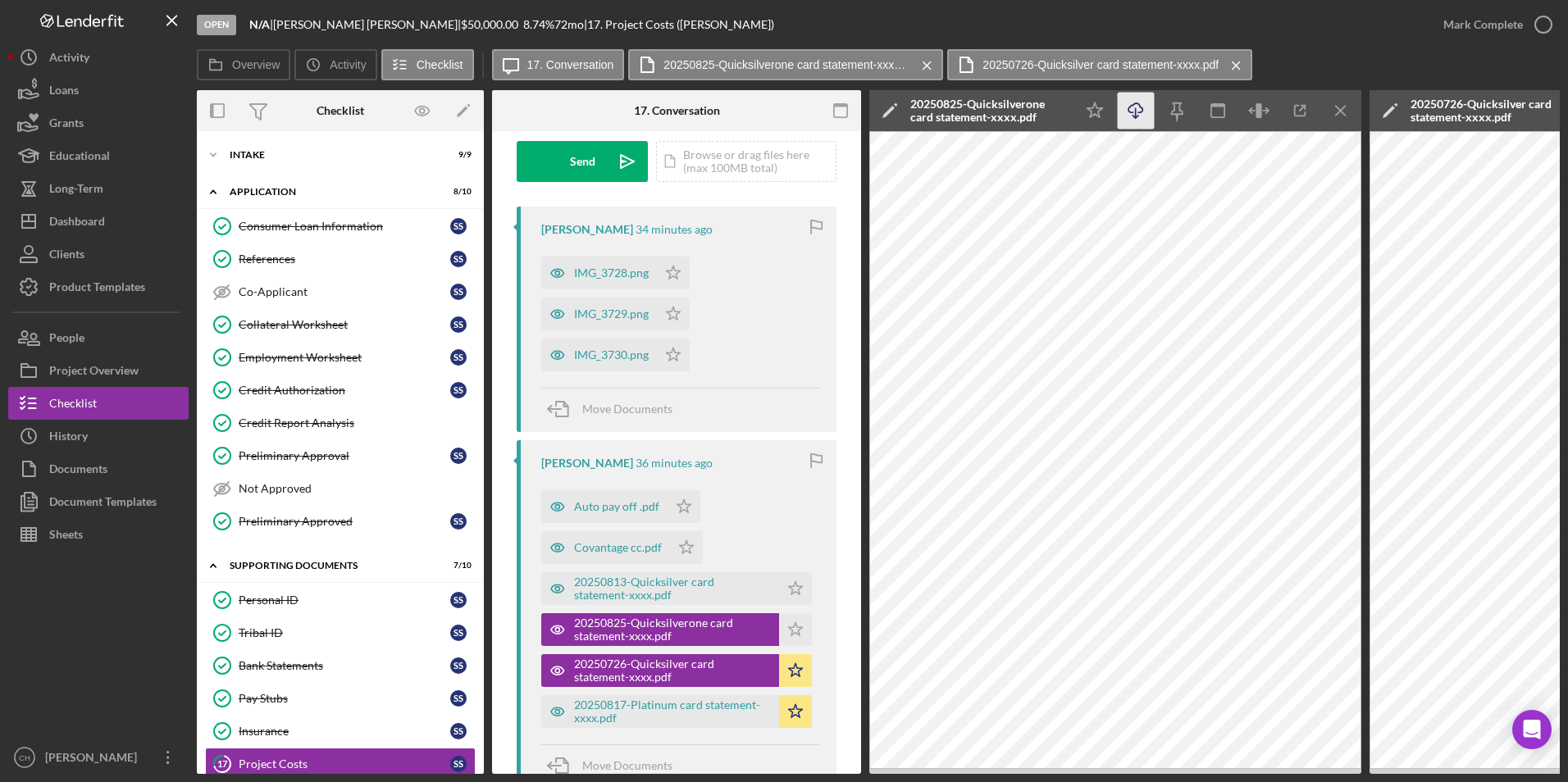
click at [1138, 114] on icon "Icon/Download" at bounding box center [1136, 111] width 37 height 37
click at [784, 630] on icon "Icon/Star" at bounding box center [795, 629] width 33 height 33
click at [675, 589] on div "20250813-Quicksilver card statement-xxxx.pdf" at bounding box center [672, 588] width 197 height 26
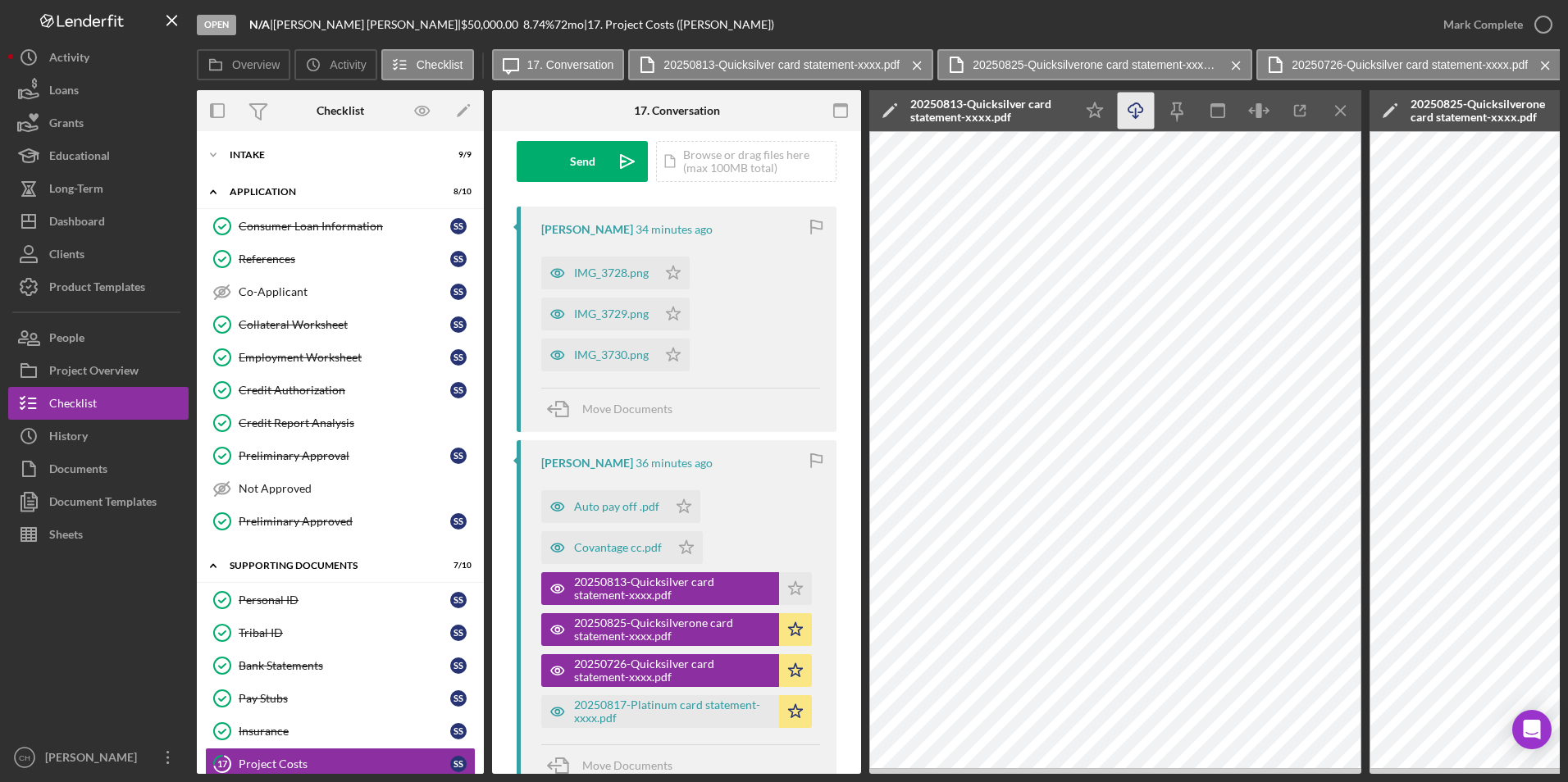
click at [1127, 114] on icon "Icon/Download" at bounding box center [1136, 111] width 37 height 37
click at [797, 583] on icon "Icon/Star" at bounding box center [795, 588] width 33 height 33
click at [633, 546] on div "Covantage cc.pdf" at bounding box center [617, 547] width 87 height 13
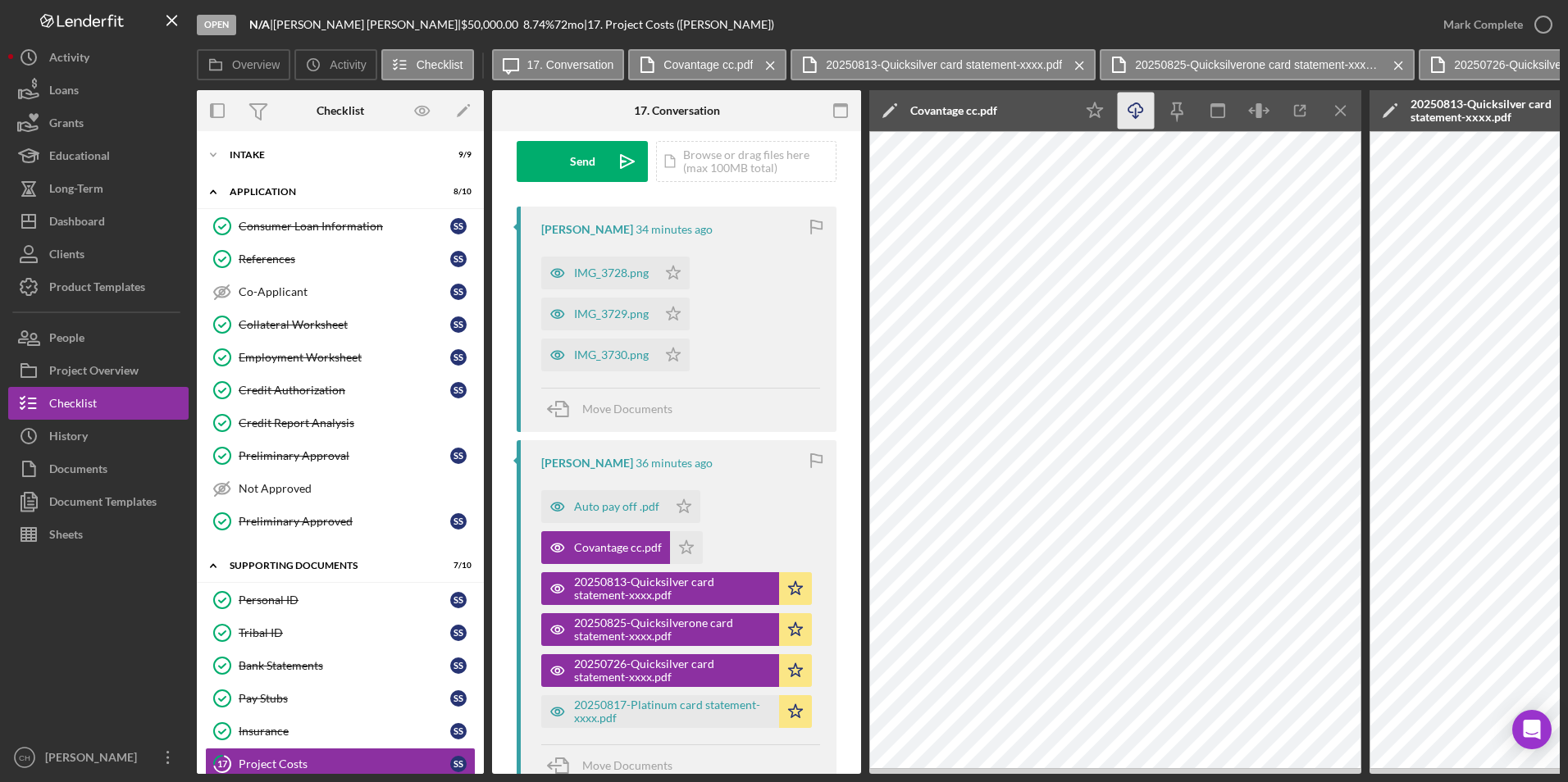
click at [1131, 118] on icon "Icon/Download" at bounding box center [1136, 111] width 37 height 37
click at [687, 544] on icon "Icon/Star" at bounding box center [686, 547] width 33 height 33
click at [617, 506] on div "Auto pay off .pdf" at bounding box center [616, 507] width 85 height 13
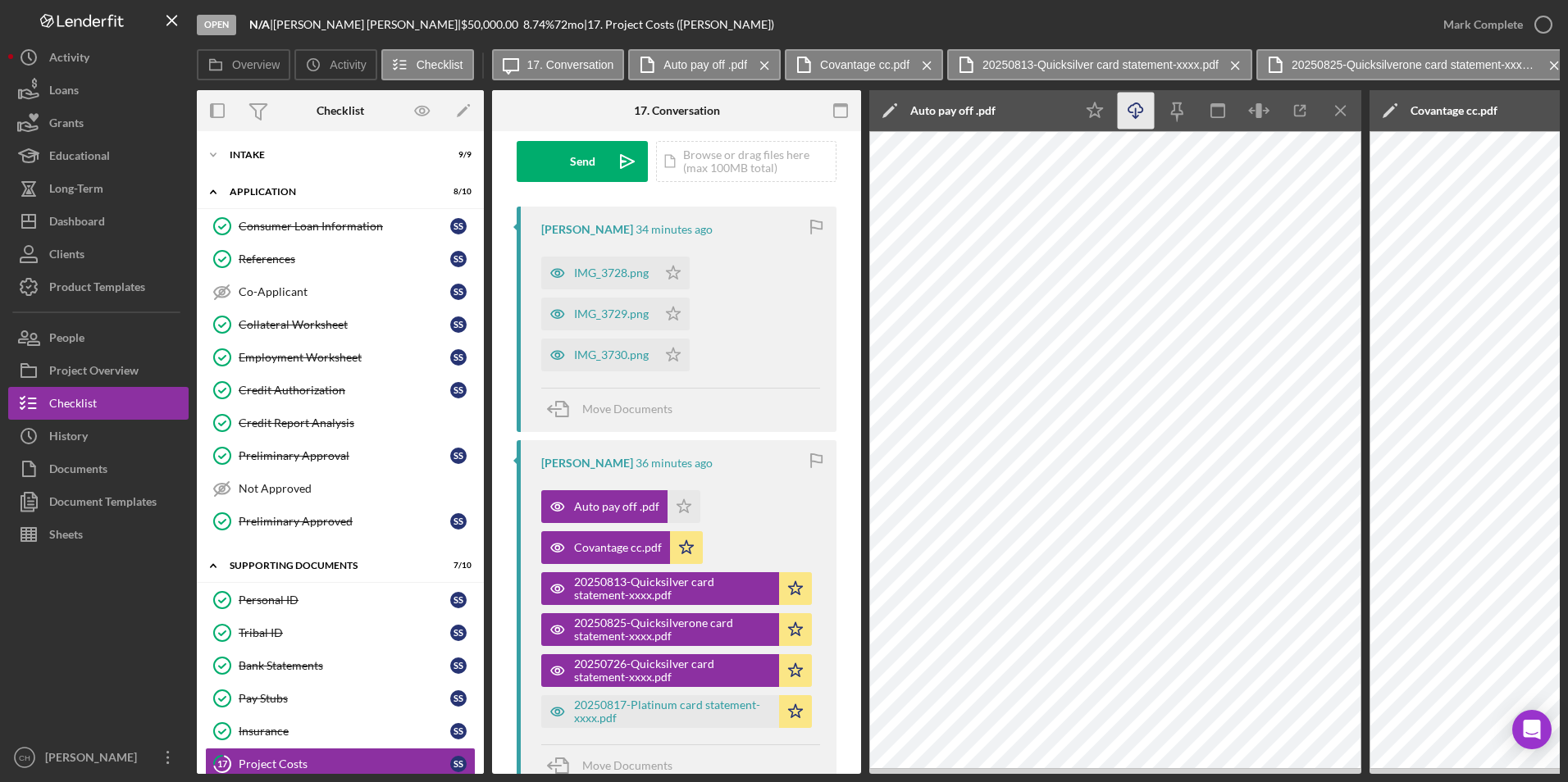
click at [1128, 113] on icon "Icon/Download" at bounding box center [1136, 111] width 37 height 37
click at [673, 506] on icon "Icon/Star" at bounding box center [684, 506] width 33 height 33
click at [617, 346] on div "IMG_3730.png" at bounding box center [598, 355] width 115 height 33
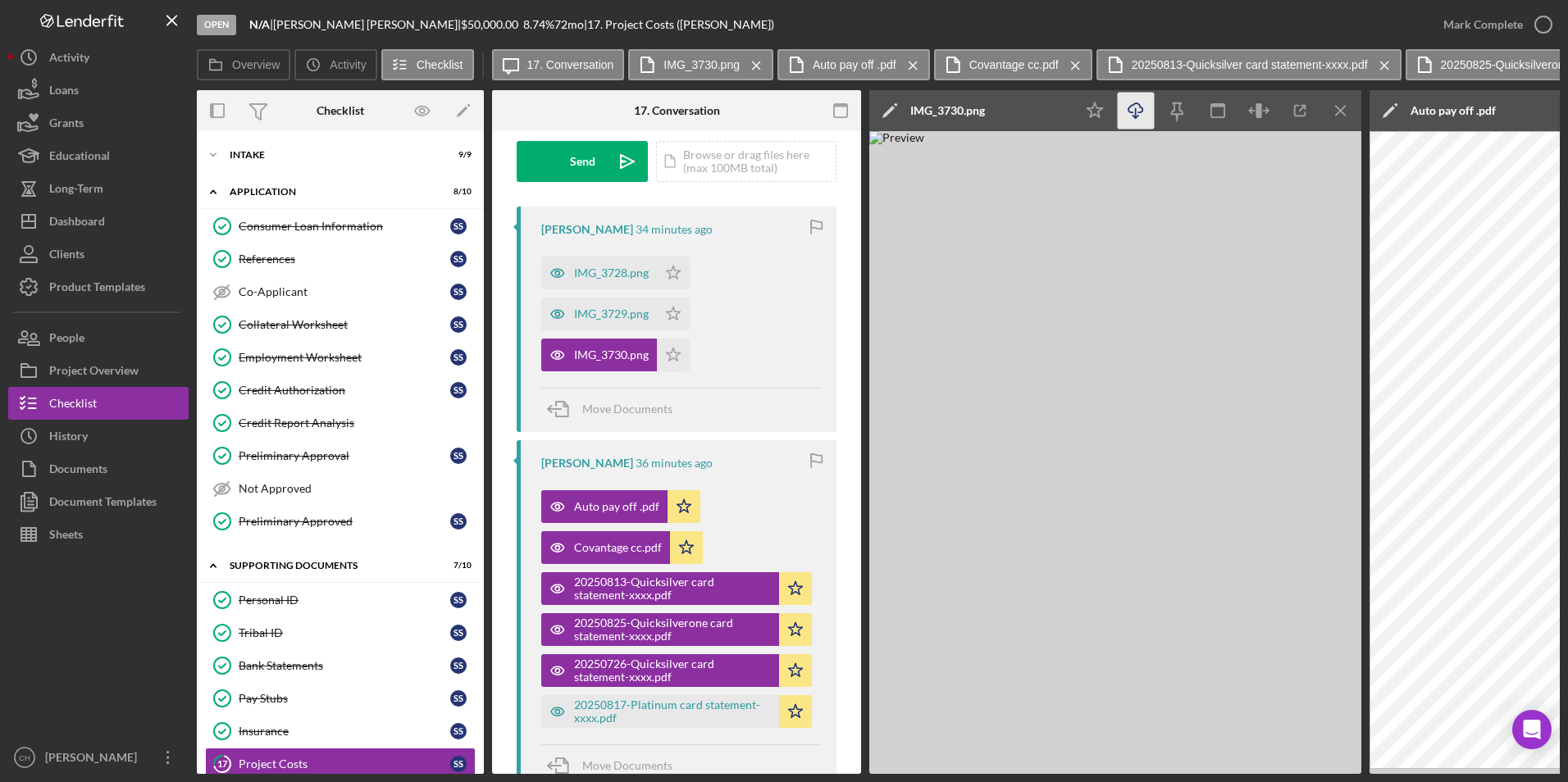
click at [1136, 115] on line "button" at bounding box center [1136, 113] width 0 height 9
click at [672, 361] on icon "Icon/Star" at bounding box center [673, 355] width 33 height 33
click at [617, 316] on div "IMG_3729.png" at bounding box center [611, 314] width 75 height 13
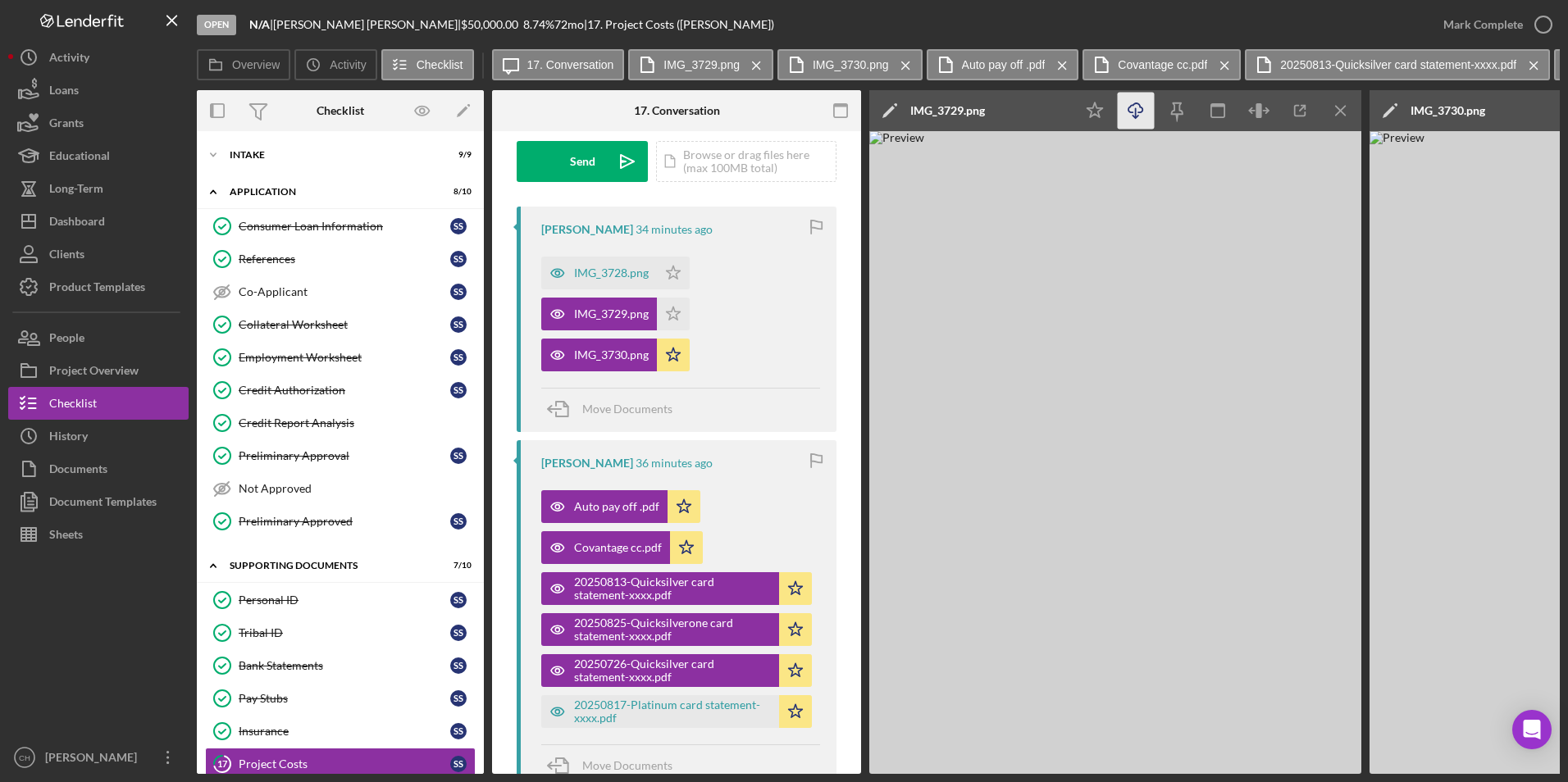
click at [1134, 107] on icon "Icon/Download" at bounding box center [1136, 111] width 37 height 37
click at [672, 308] on icon "Icon/Star" at bounding box center [673, 314] width 33 height 33
click at [612, 275] on div "IMG_3728.png" at bounding box center [611, 273] width 75 height 13
click at [1131, 110] on icon "Icon/Download" at bounding box center [1136, 111] width 37 height 37
click at [681, 272] on icon "Icon/Star" at bounding box center [673, 272] width 33 height 33
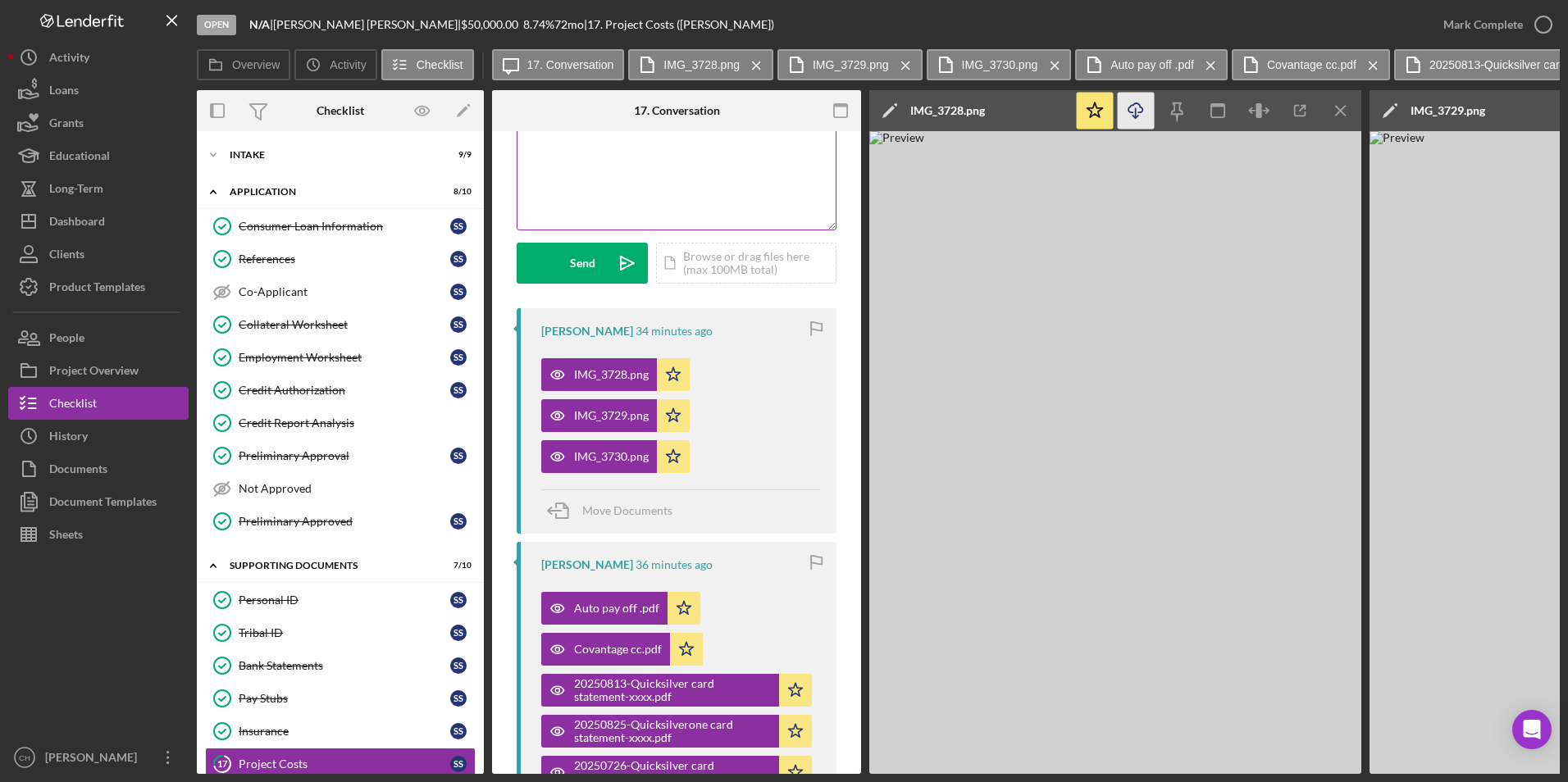
scroll to position [0, 0]
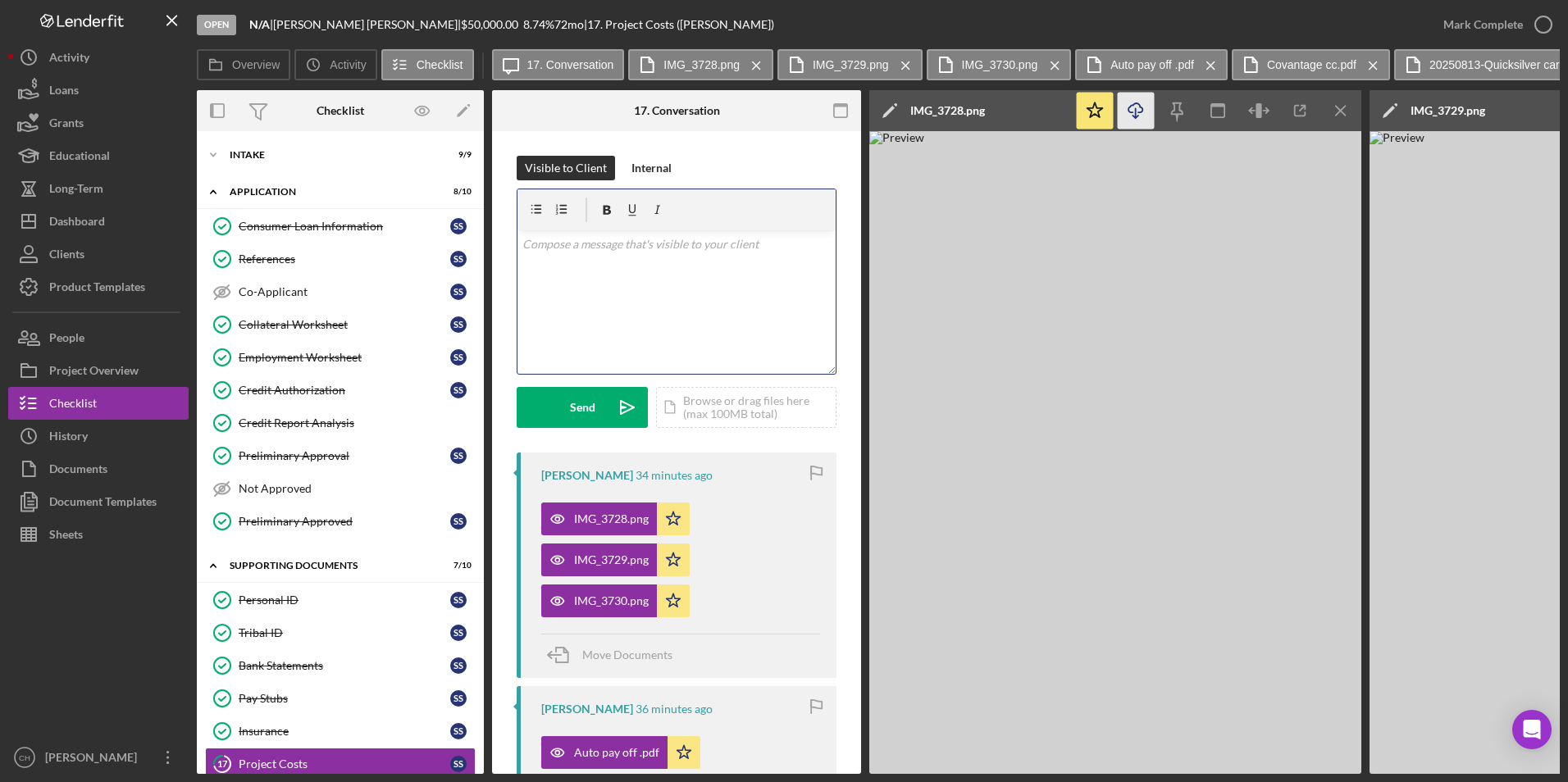
click at [569, 245] on p at bounding box center [677, 244] width 310 height 18
